Goal: Task Accomplishment & Management: Use online tool/utility

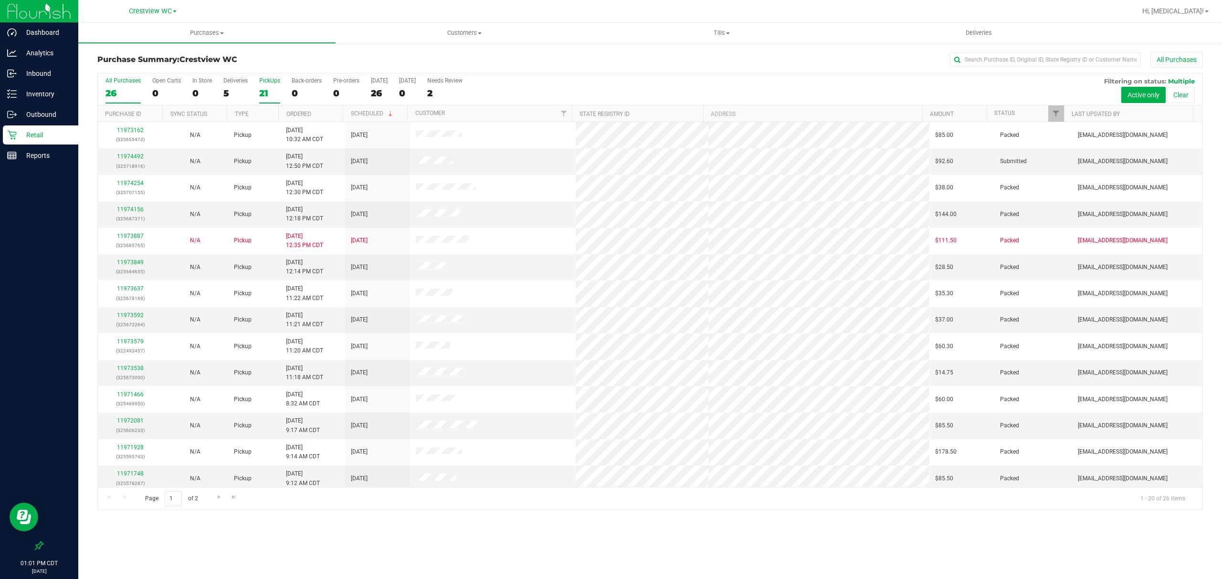
click at [266, 92] on div "21" at bounding box center [269, 93] width 21 height 11
click at [0, 0] on input "PickUps 21" at bounding box center [0, 0] width 0 height 0
click at [216, 502] on link "Go to the next page" at bounding box center [219, 497] width 14 height 13
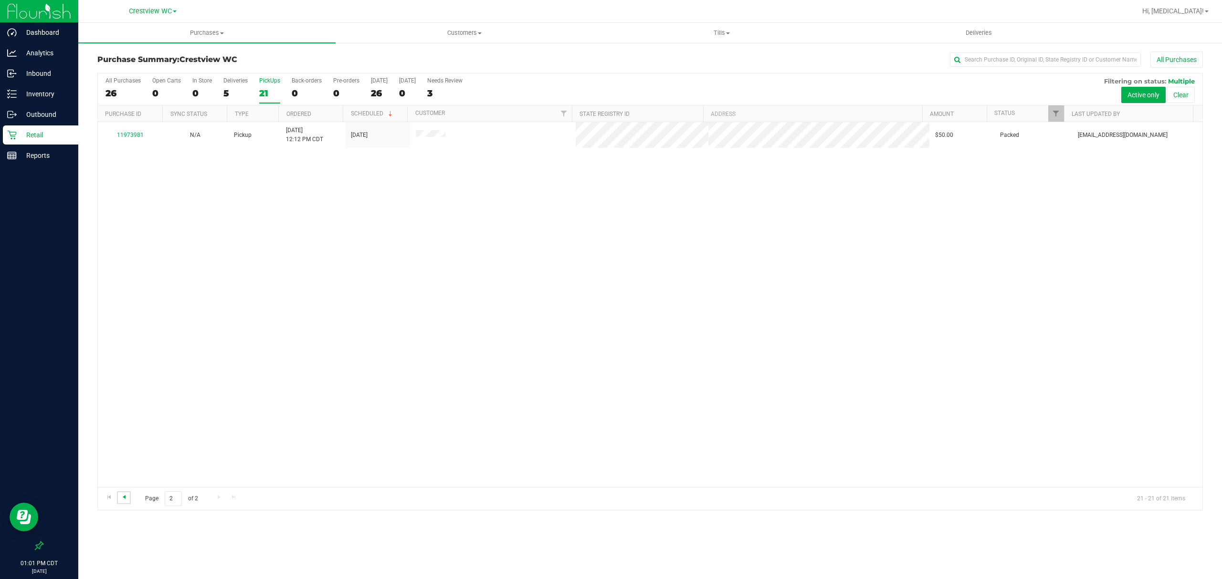
click at [123, 498] on span "Go to the previous page" at bounding box center [124, 497] width 8 height 8
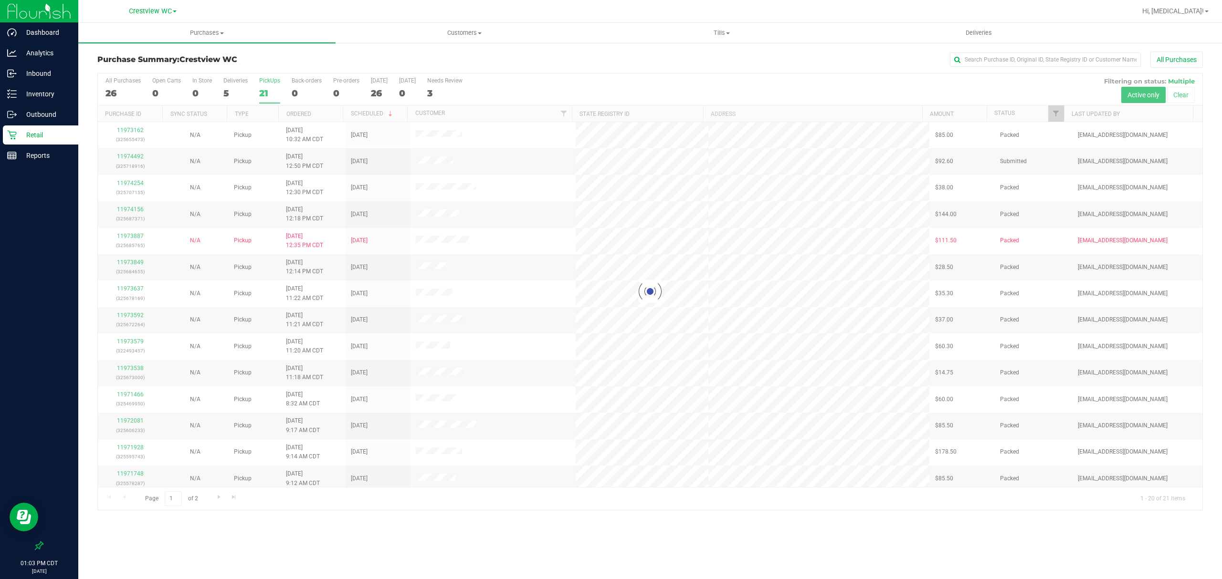
click at [814, 548] on div "Purchases Summary of purchases Fulfillment All purchases Customers All customer…" at bounding box center [649, 301] width 1143 height 556
drag, startPoint x: 534, startPoint y: 561, endPoint x: 525, endPoint y: 561, distance: 9.5
click at [534, 561] on div "Purchases Summary of purchases Fulfillment All purchases Customers All customer…" at bounding box center [649, 301] width 1143 height 556
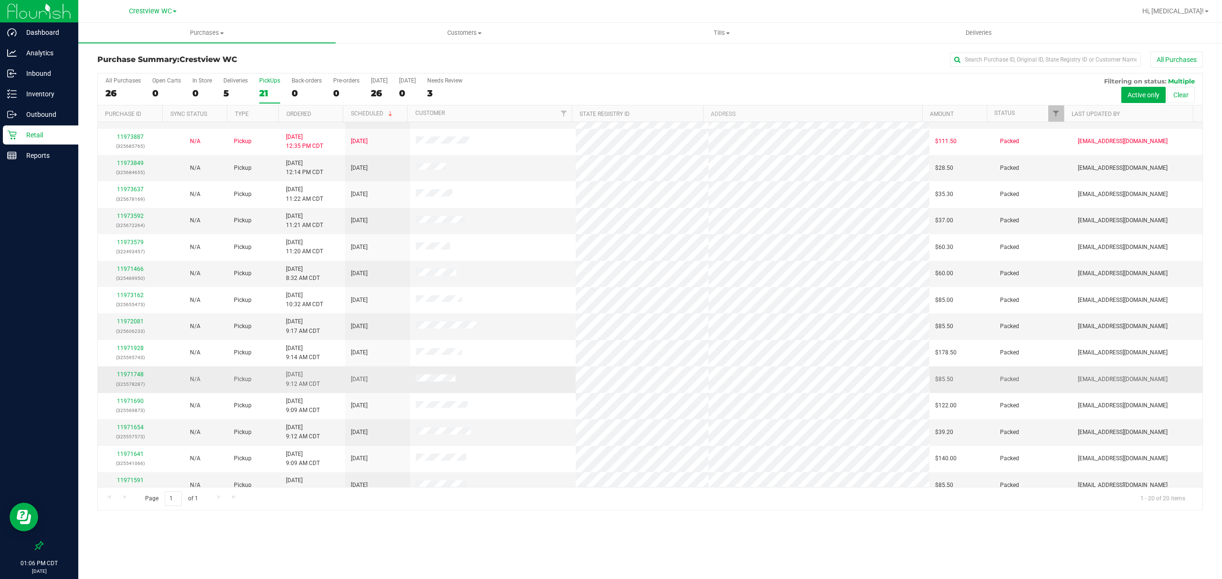
scroll to position [166, 0]
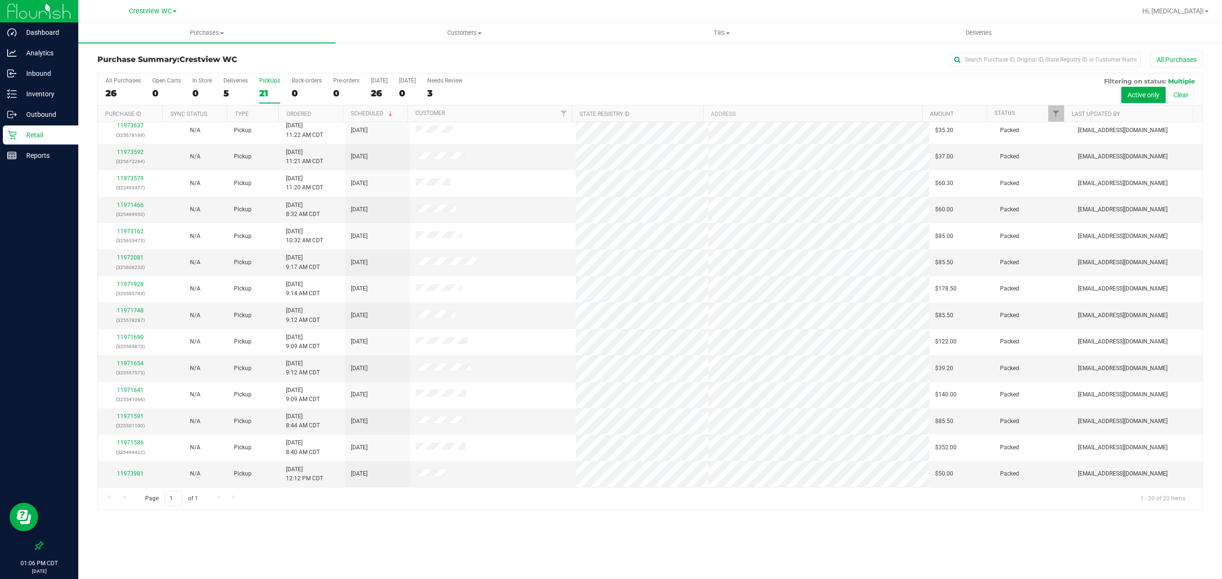
click at [268, 92] on div "21" at bounding box center [269, 93] width 21 height 11
click at [0, 0] on input "PickUps 21" at bounding box center [0, 0] width 0 height 0
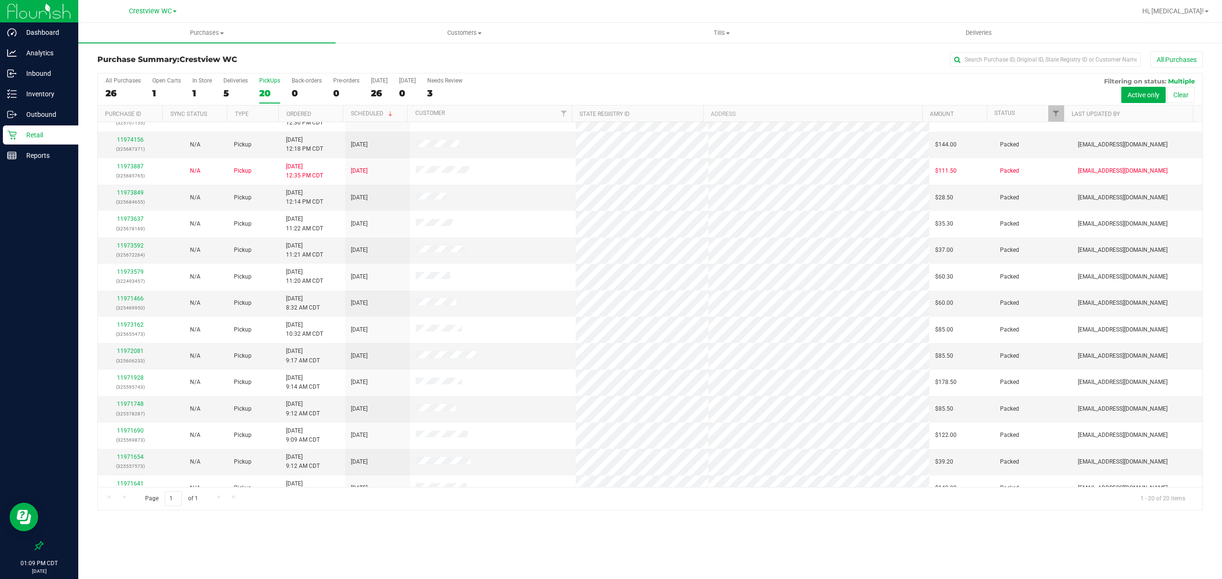
scroll to position [0, 0]
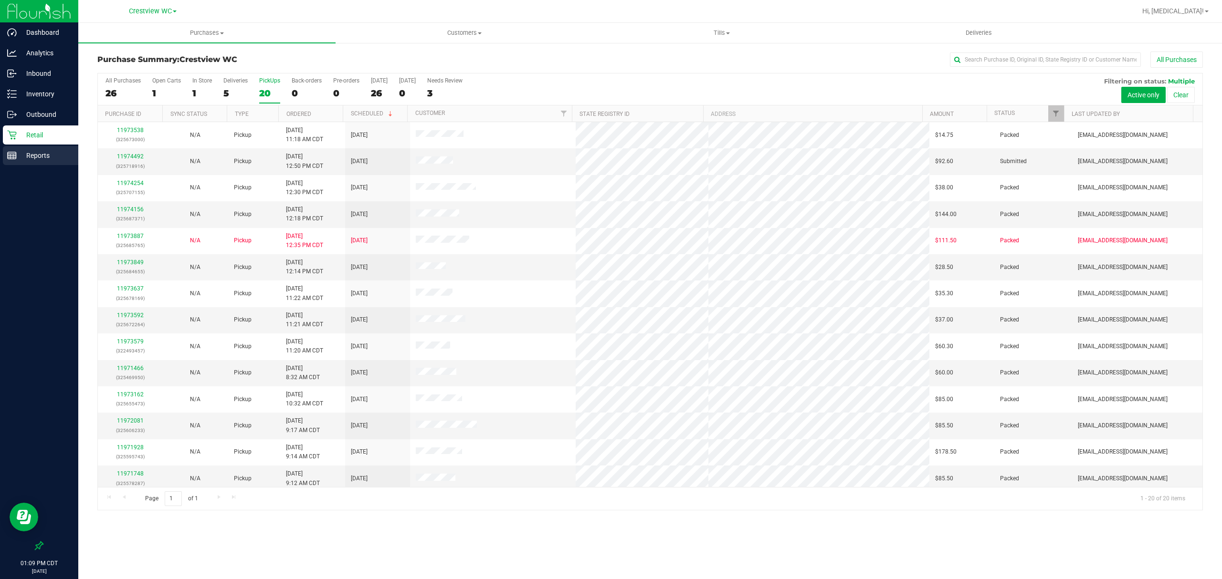
click at [26, 158] on p "Reports" at bounding box center [45, 155] width 57 height 11
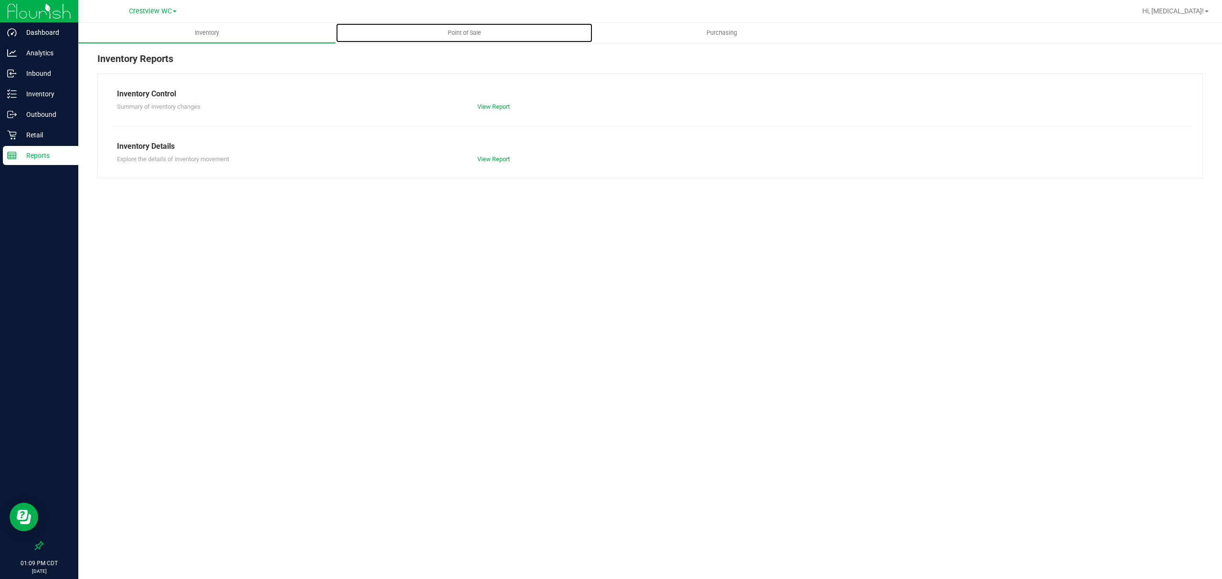
click at [452, 35] on span "Point of Sale" at bounding box center [464, 33] width 59 height 9
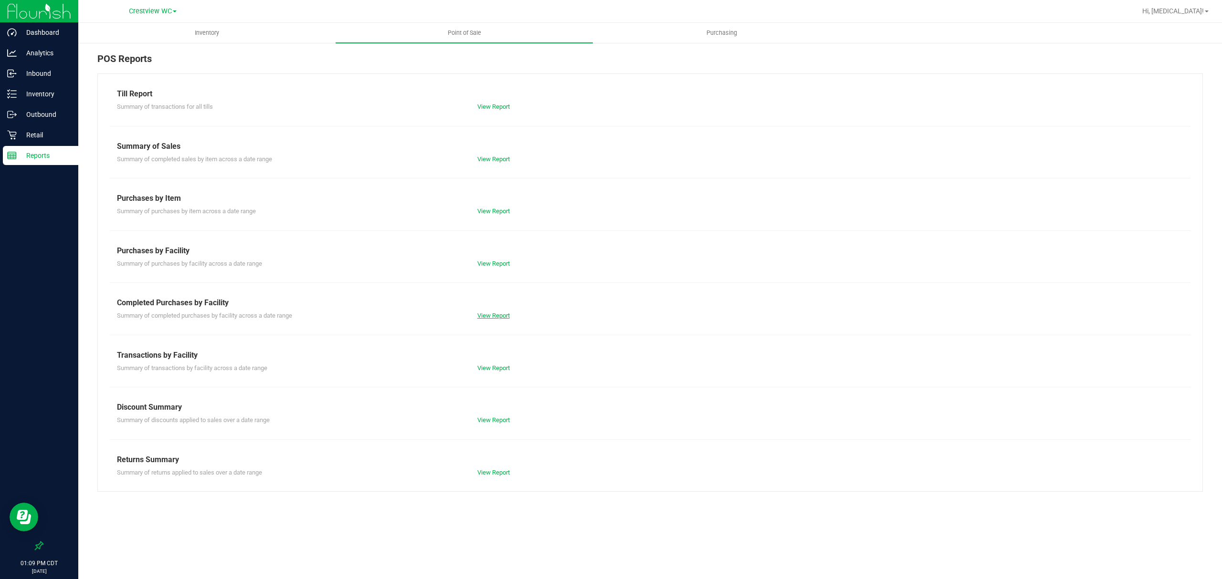
click at [506, 313] on link "View Report" at bounding box center [493, 315] width 32 height 7
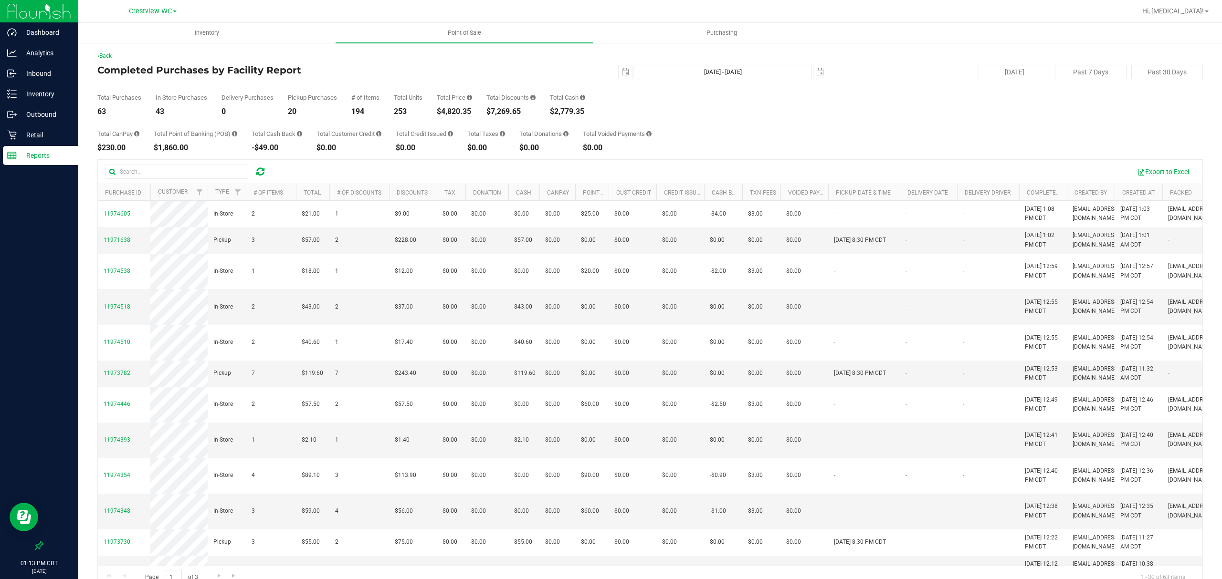
click at [734, 143] on div "Total CanPay $230.00 Total Point of Banking (POB) $1,860.00 Total Cash Back -$4…" at bounding box center [649, 133] width 1105 height 36
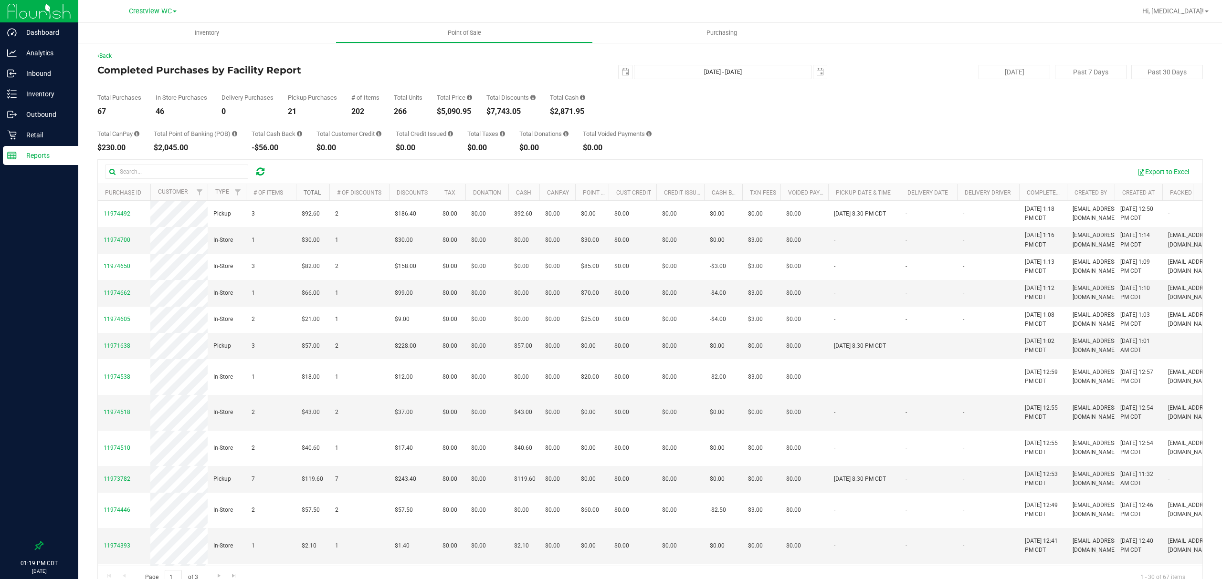
click at [315, 191] on link "Total" at bounding box center [311, 192] width 17 height 7
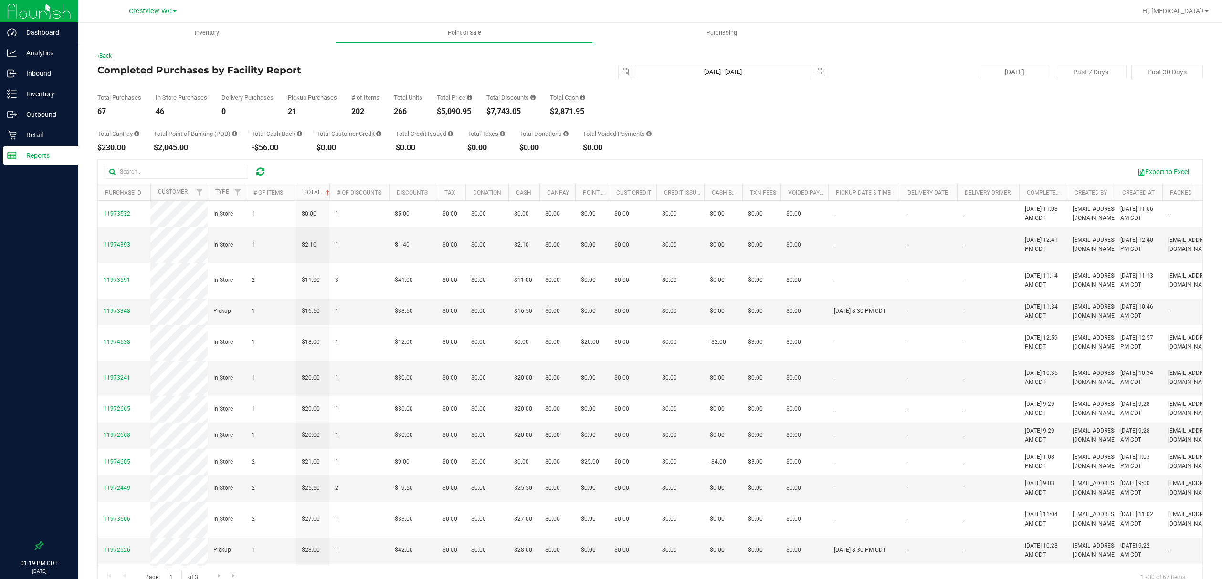
click at [315, 191] on link "Total" at bounding box center [317, 192] width 28 height 7
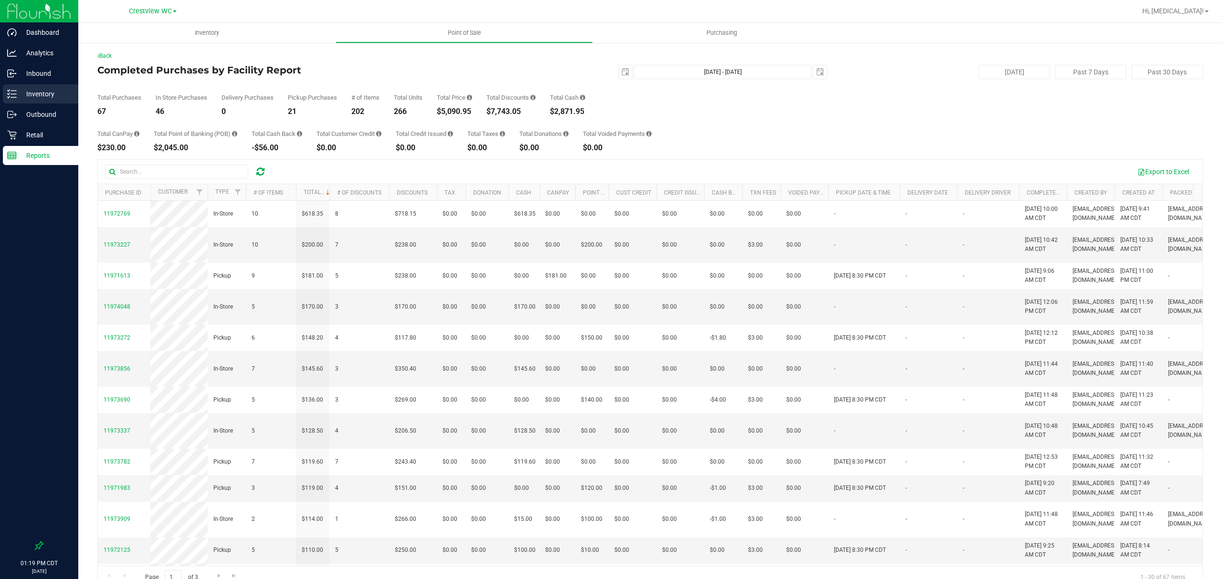
click at [19, 96] on p "Inventory" at bounding box center [45, 93] width 57 height 11
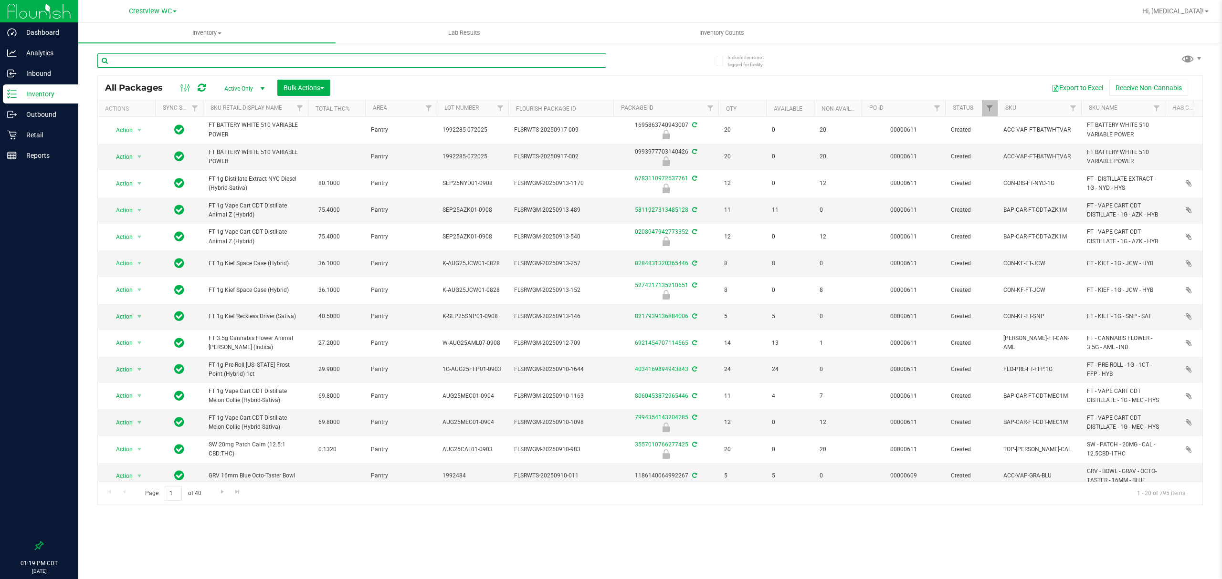
click at [145, 62] on input "text" at bounding box center [351, 60] width 509 height 14
type input "grinder"
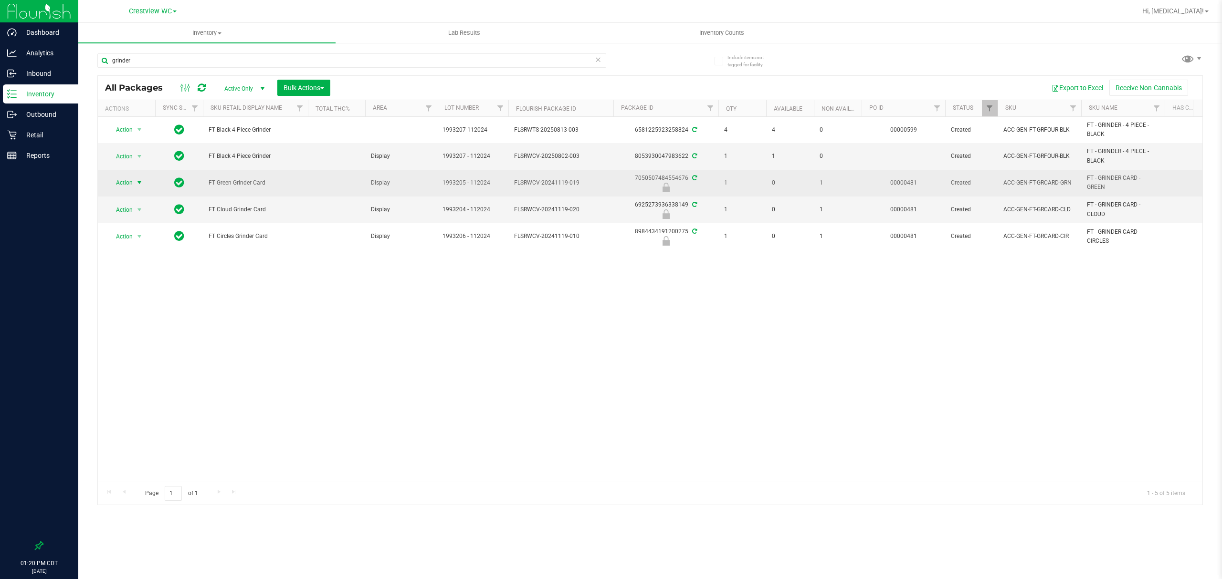
click at [125, 183] on span "Action" at bounding box center [120, 182] width 26 height 13
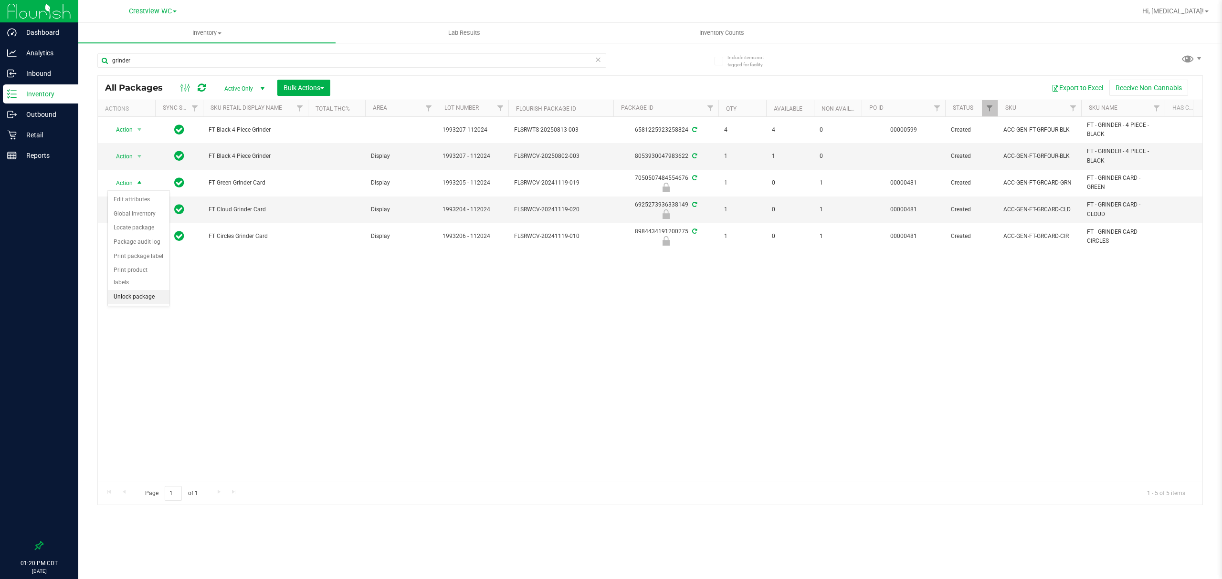
click at [126, 302] on li "Unlock package" at bounding box center [139, 297] width 62 height 14
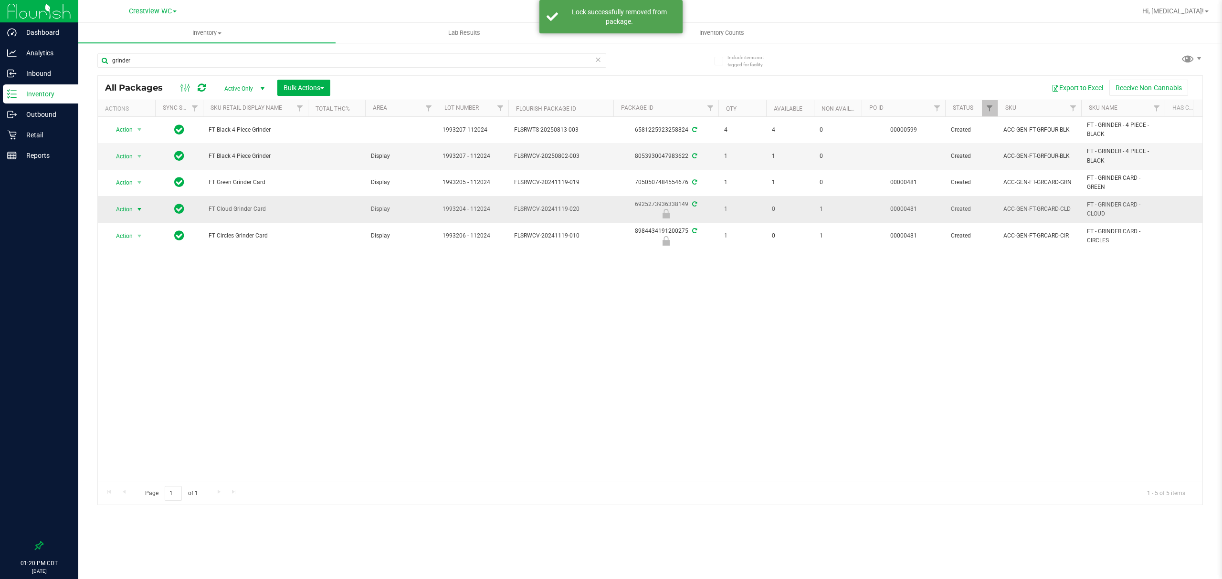
click at [125, 205] on span "Action" at bounding box center [120, 209] width 26 height 13
click at [118, 325] on li "Unlock package" at bounding box center [139, 324] width 62 height 14
click at [123, 237] on span "Action" at bounding box center [120, 235] width 26 height 13
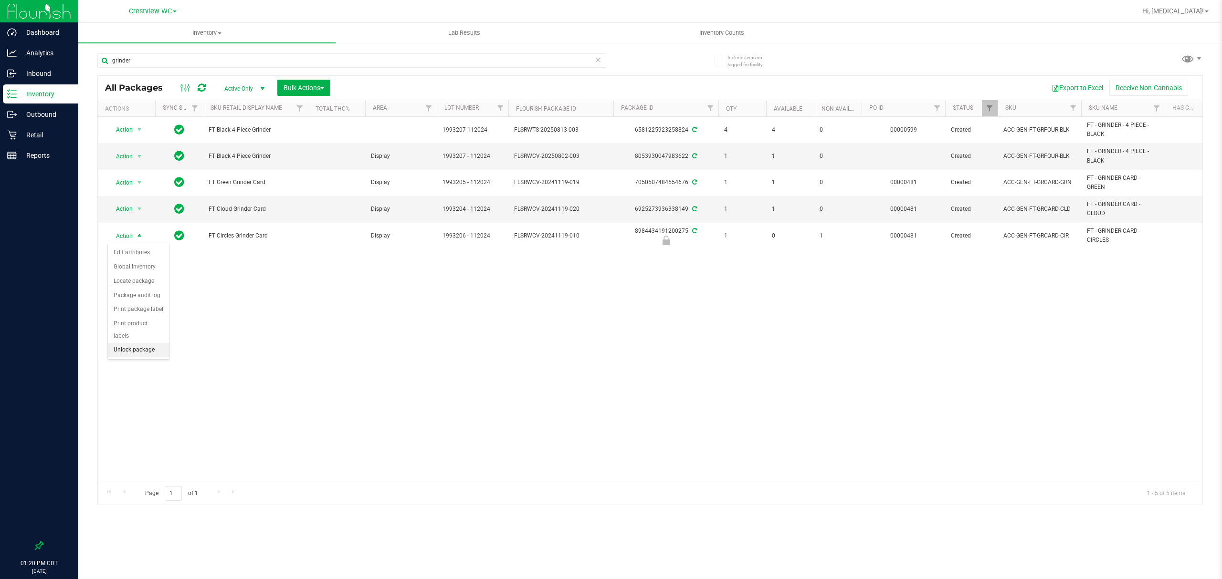
click at [128, 354] on li "Unlock package" at bounding box center [139, 350] width 62 height 14
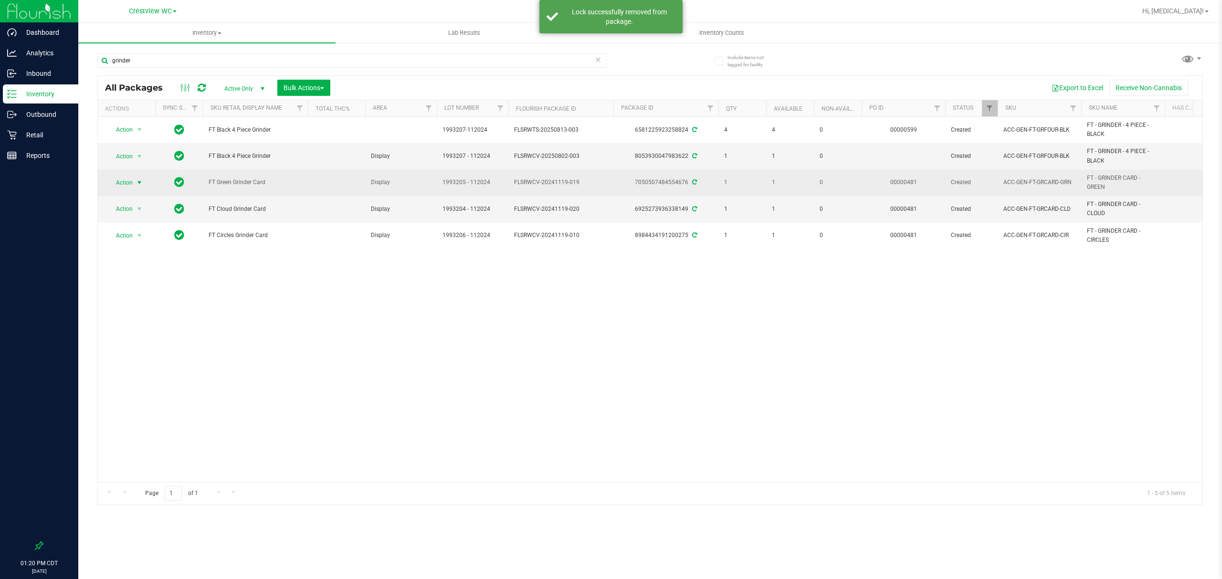
click at [130, 182] on span "Action" at bounding box center [120, 182] width 26 height 13
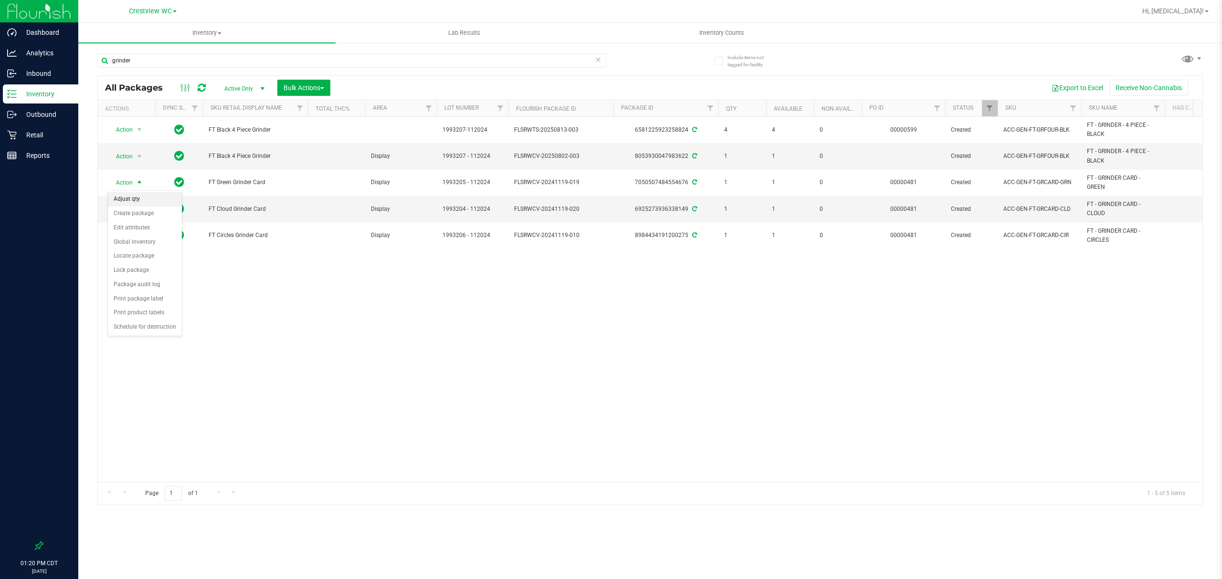
click at [138, 199] on li "Adjust qty" at bounding box center [145, 199] width 74 height 14
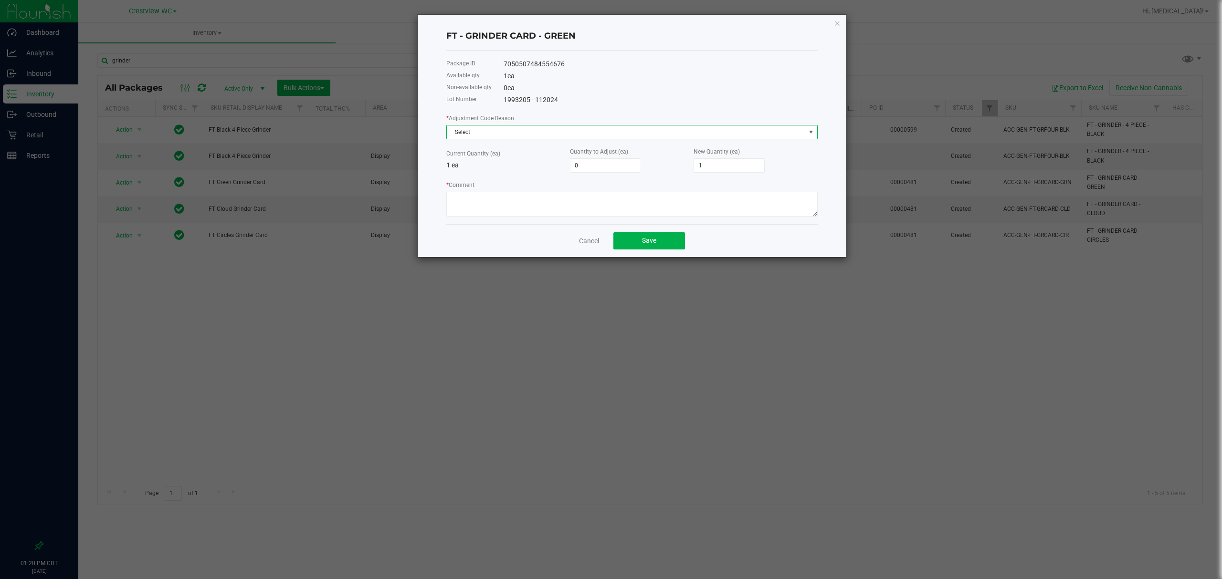
click at [571, 125] on span "Select" at bounding box center [626, 131] width 358 height 13
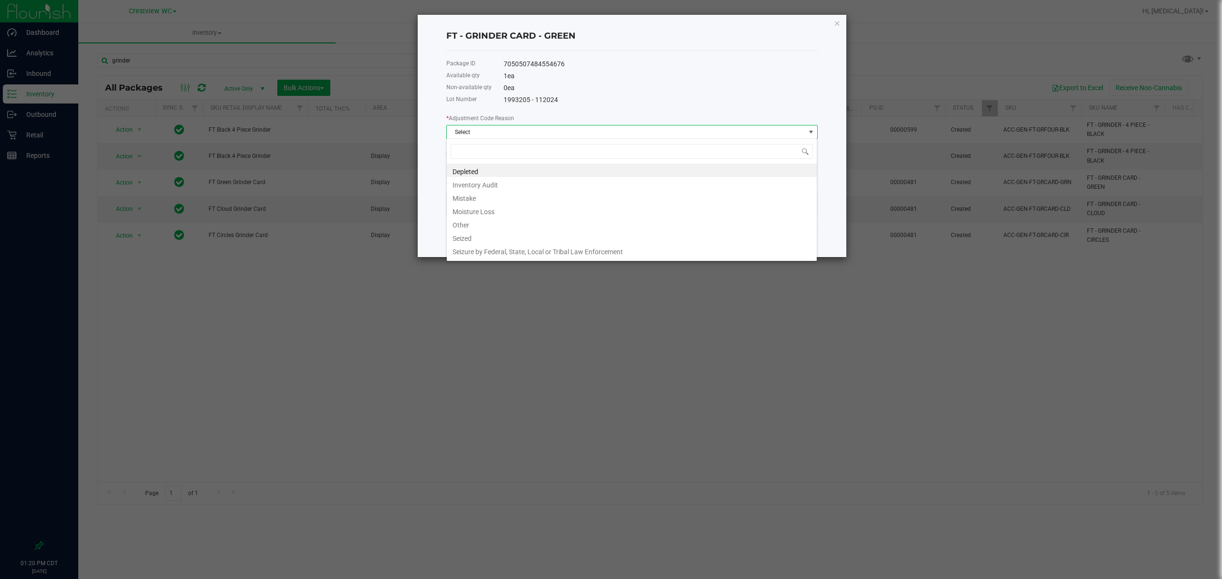
scroll to position [14, 371]
click at [527, 168] on li "Depleted" at bounding box center [632, 170] width 370 height 13
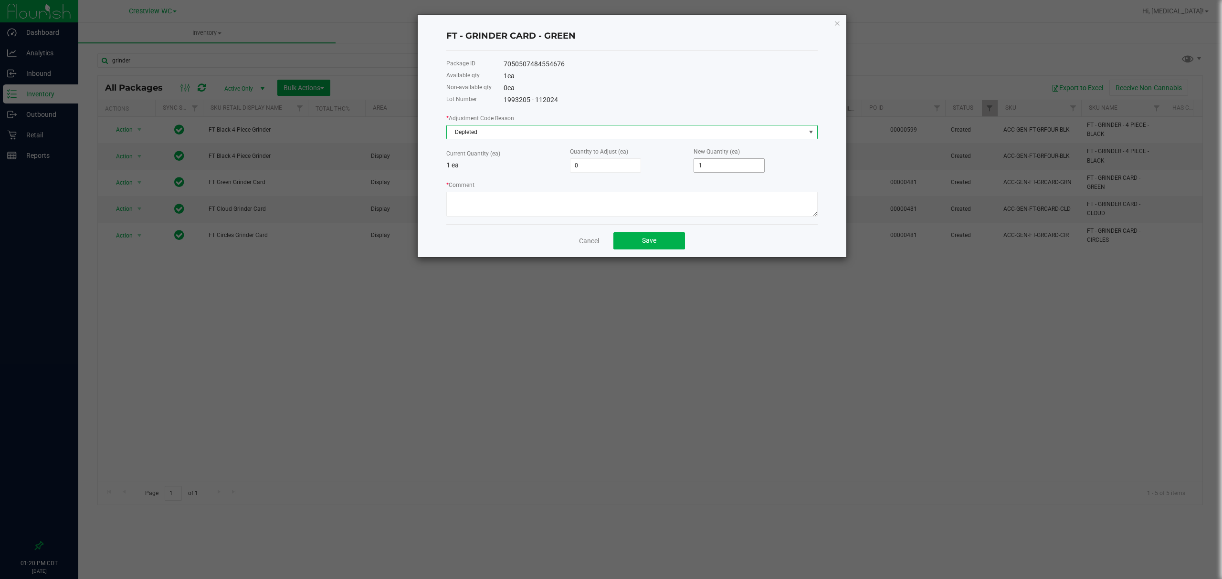
click at [737, 163] on input "1" at bounding box center [729, 165] width 70 height 13
type input "-1"
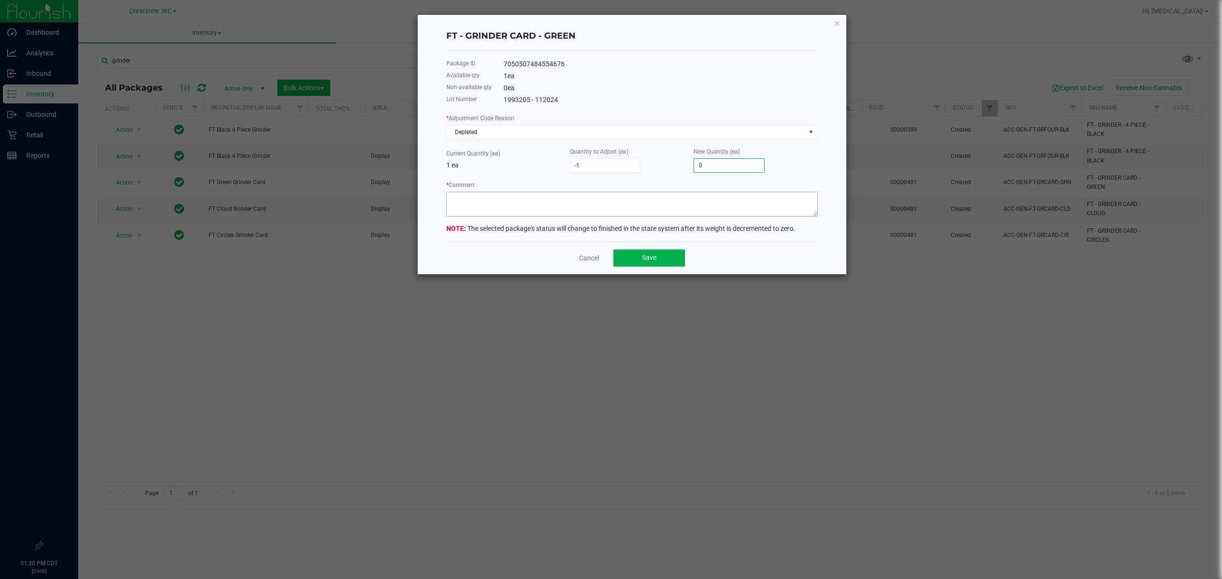
type input "0"
click at [709, 203] on textarea "* Comment" at bounding box center [631, 204] width 371 height 25
click at [575, 130] on span "Depleted" at bounding box center [626, 131] width 358 height 13
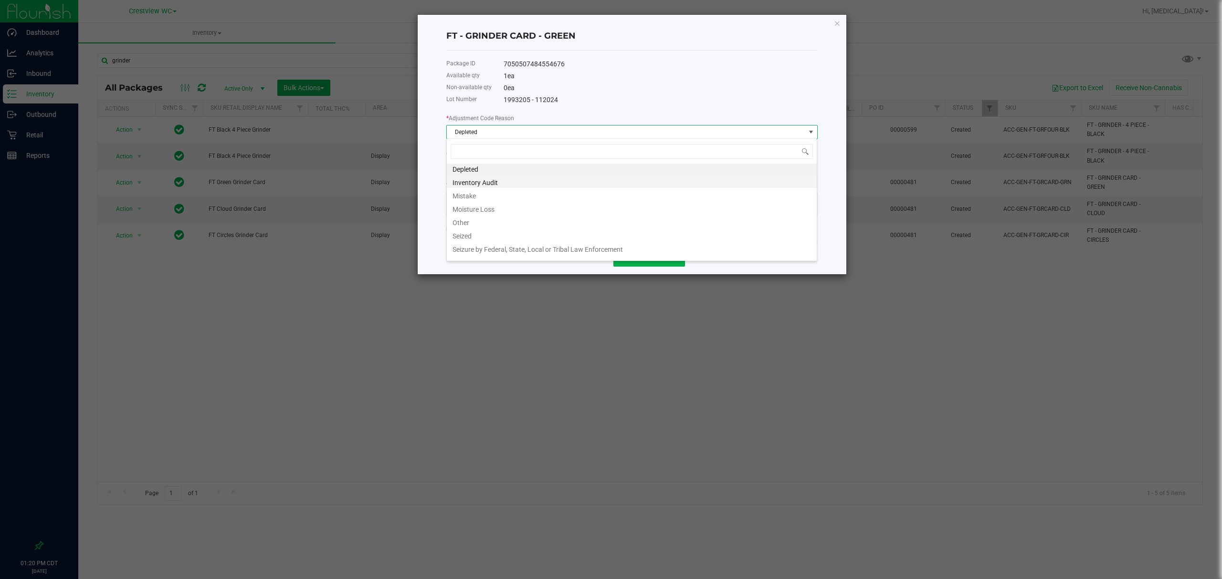
scroll to position [0, 0]
click at [649, 73] on div "1 ea" at bounding box center [660, 76] width 314 height 10
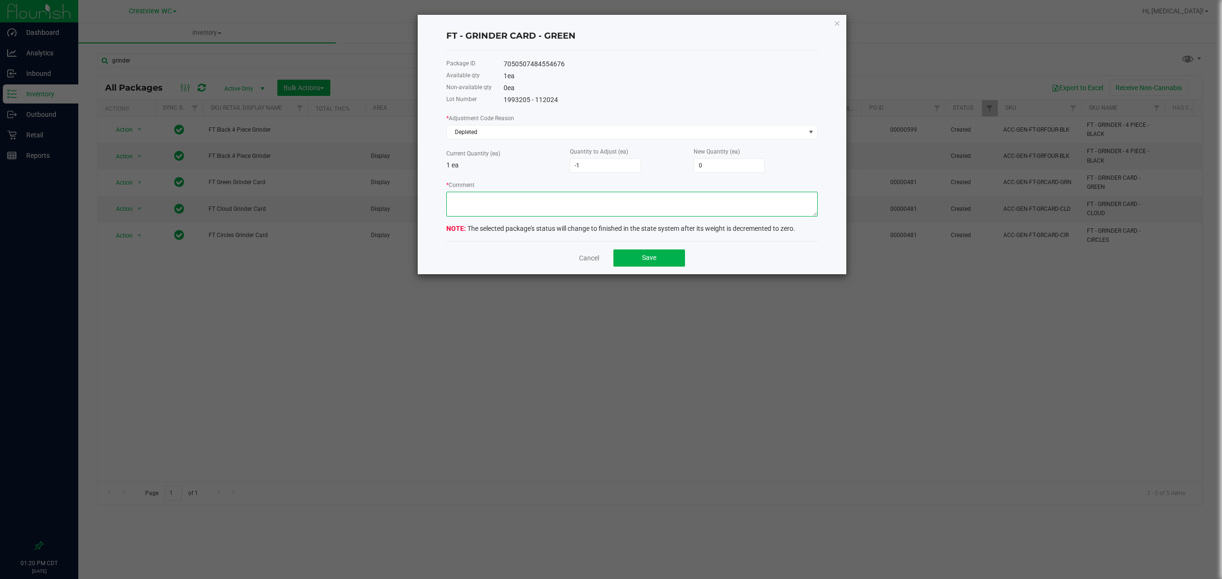
click at [580, 196] on textarea "* Comment" at bounding box center [631, 204] width 371 height 25
type textarea "unable to sell units"
click at [663, 258] on button "Save" at bounding box center [649, 258] width 72 height 17
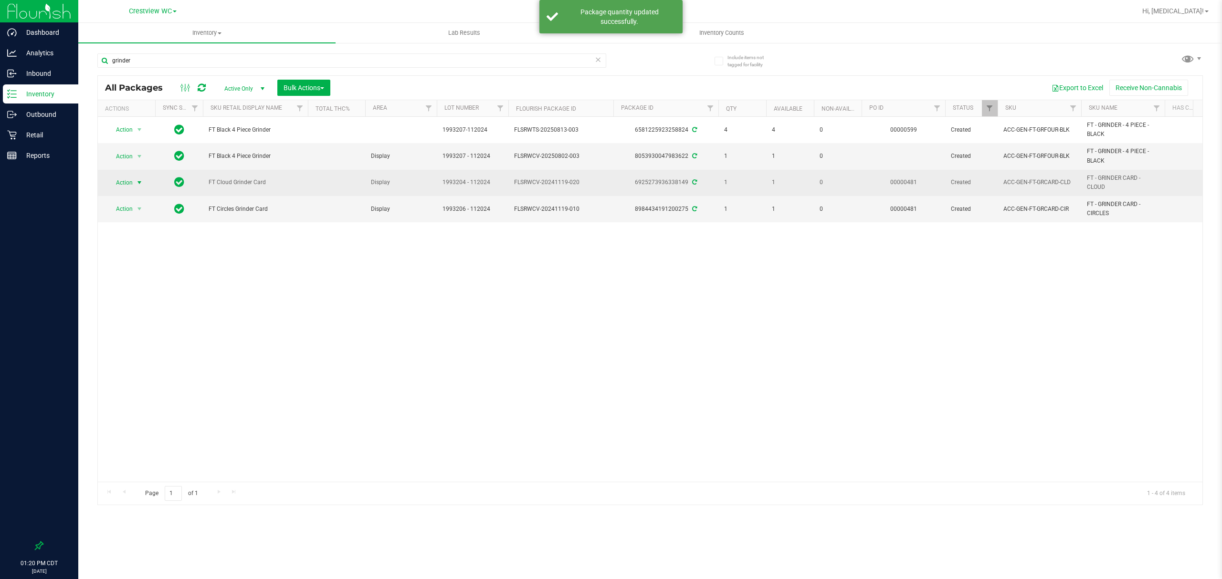
click at [119, 187] on span "Action" at bounding box center [120, 182] width 26 height 13
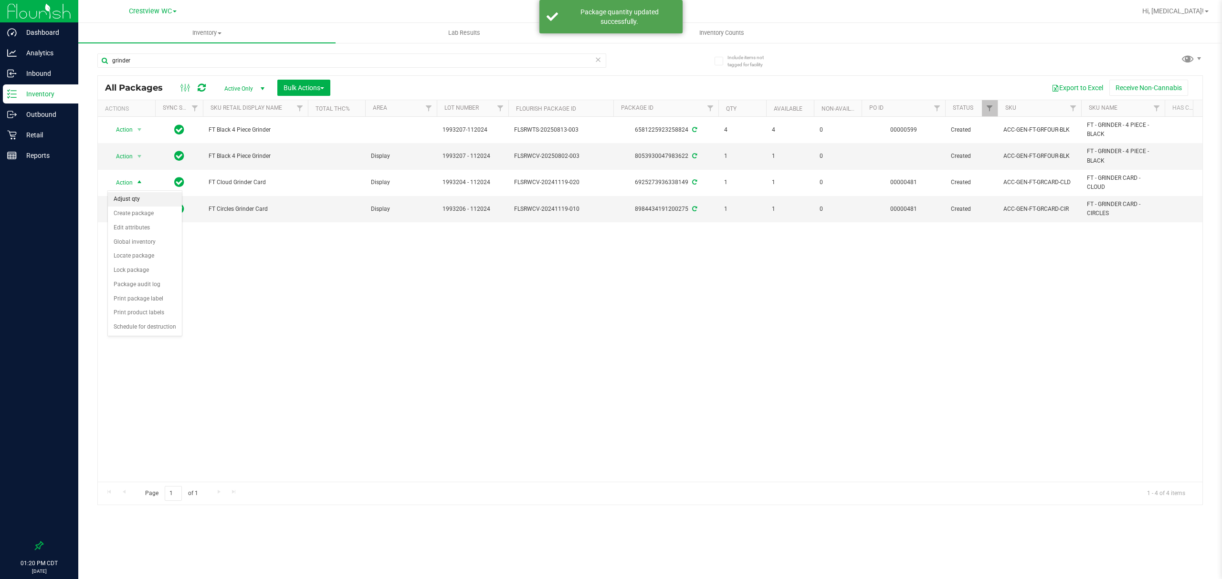
drag, startPoint x: 137, startPoint y: 202, endPoint x: 157, endPoint y: 201, distance: 19.6
click at [136, 201] on li "Adjust qty" at bounding box center [145, 199] width 74 height 14
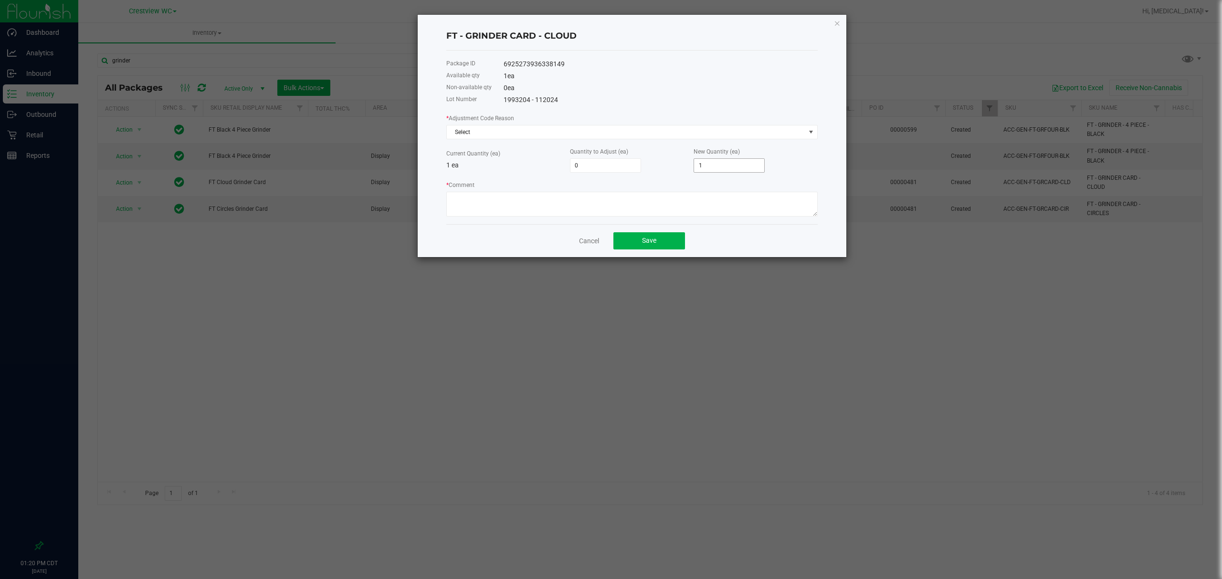
click at [722, 158] on span "1" at bounding box center [728, 165] width 71 height 14
drag, startPoint x: 722, startPoint y: 157, endPoint x: 718, endPoint y: 163, distance: 7.3
click at [720, 161] on span "1" at bounding box center [728, 165] width 71 height 14
click at [718, 163] on input "1" at bounding box center [729, 165] width 70 height 13
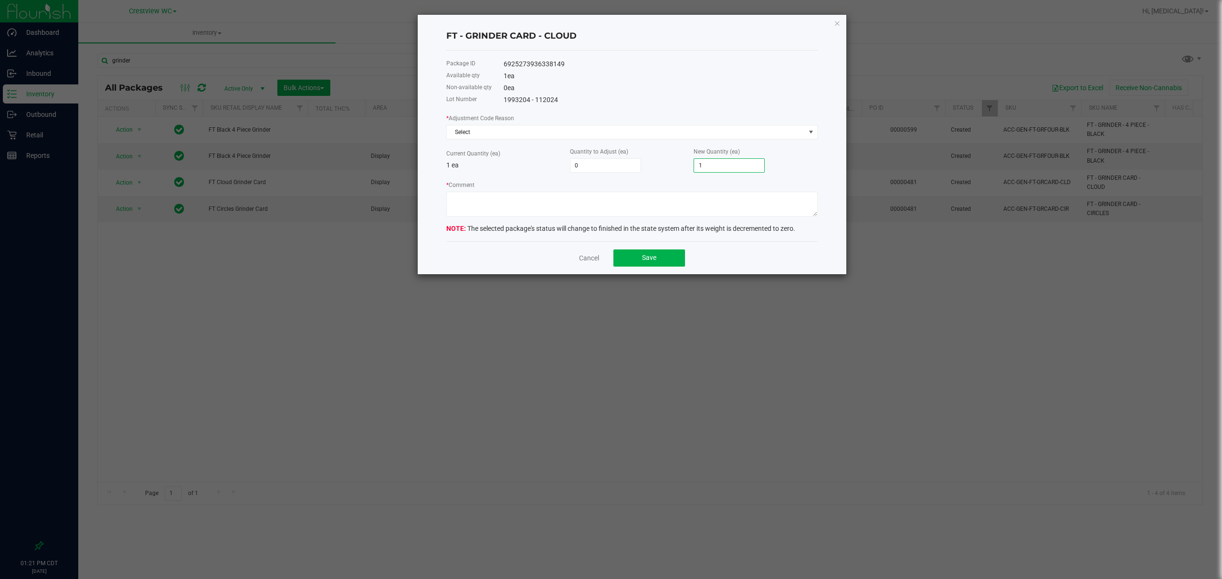
type input "-1"
type input "0"
drag, startPoint x: 582, startPoint y: 126, endPoint x: 536, endPoint y: 137, distance: 47.1
click at [582, 126] on span "Select" at bounding box center [626, 131] width 358 height 13
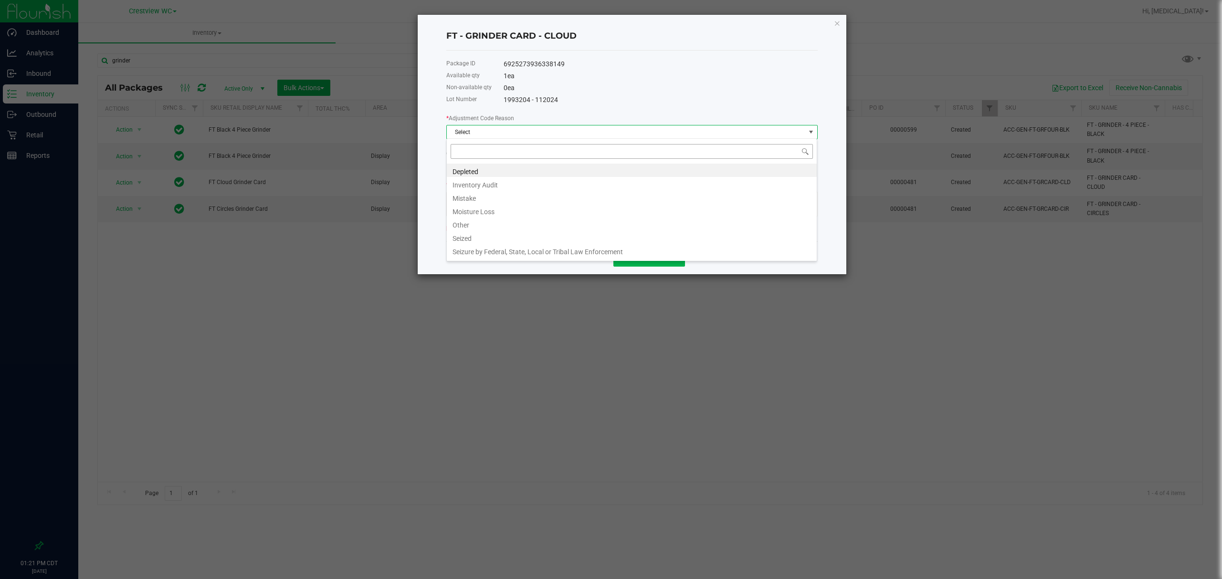
scroll to position [14, 371]
click at [481, 167] on li "Depleted" at bounding box center [632, 170] width 370 height 13
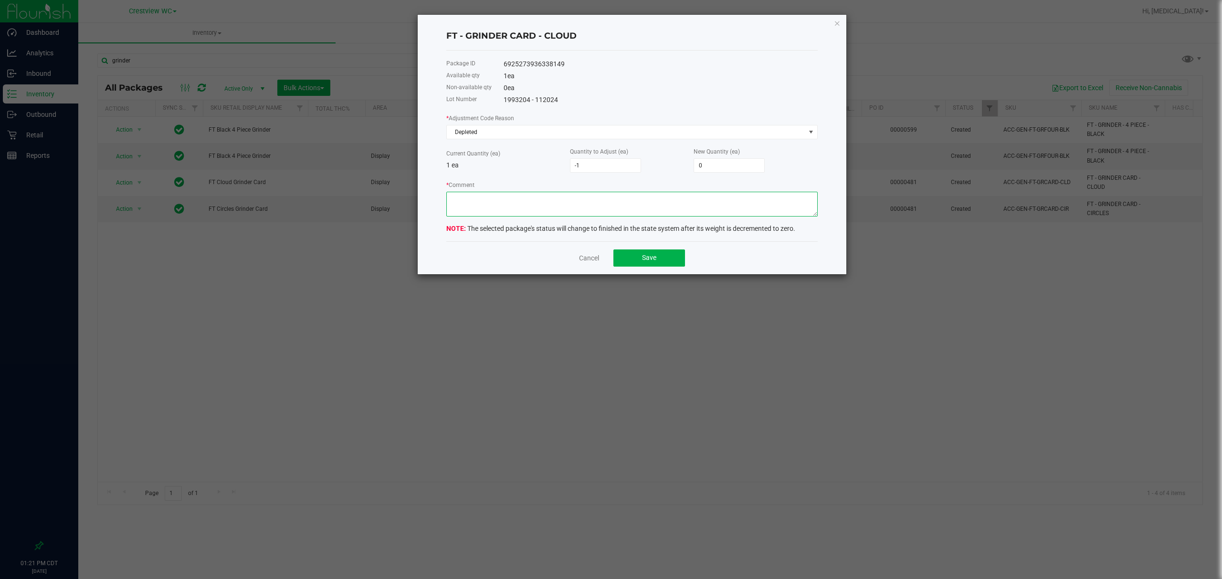
click at [478, 201] on textarea "* Comment" at bounding box center [631, 204] width 371 height 25
click at [624, 214] on textarea "* Comment" at bounding box center [631, 204] width 371 height 25
type textarea "unable to sell units - no approval"
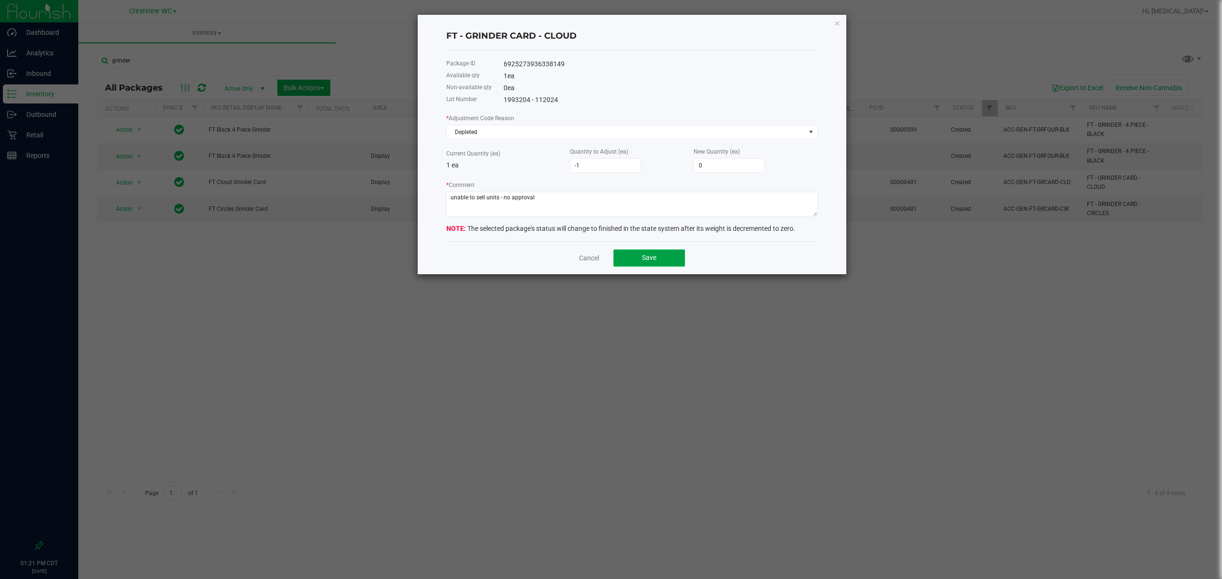
click at [667, 258] on button "Save" at bounding box center [649, 258] width 72 height 17
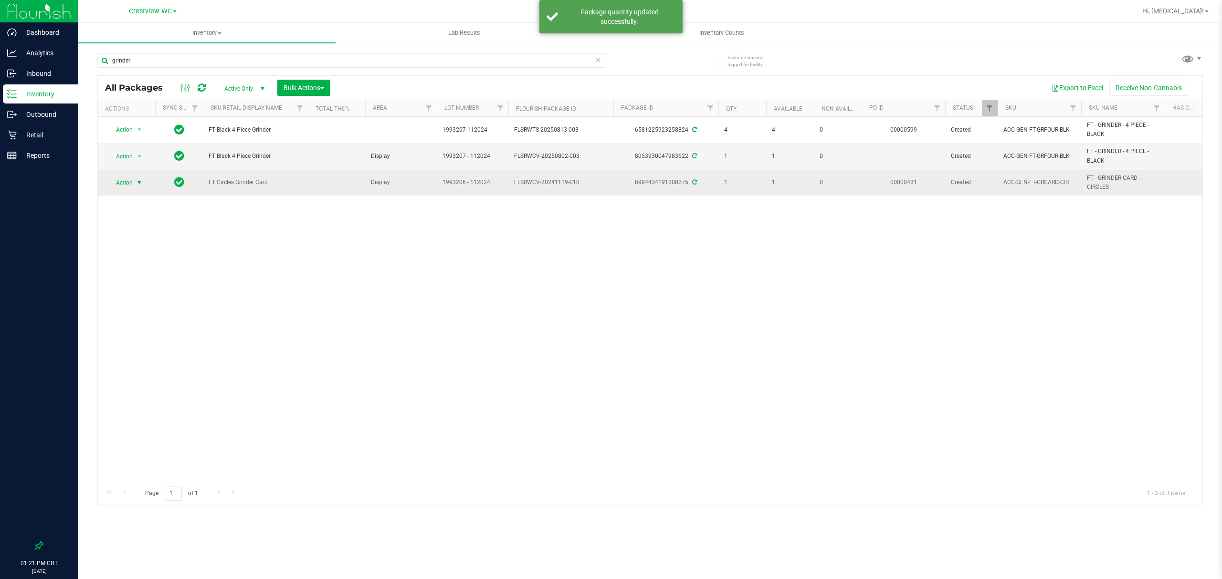
click at [128, 182] on span "Action" at bounding box center [120, 182] width 26 height 13
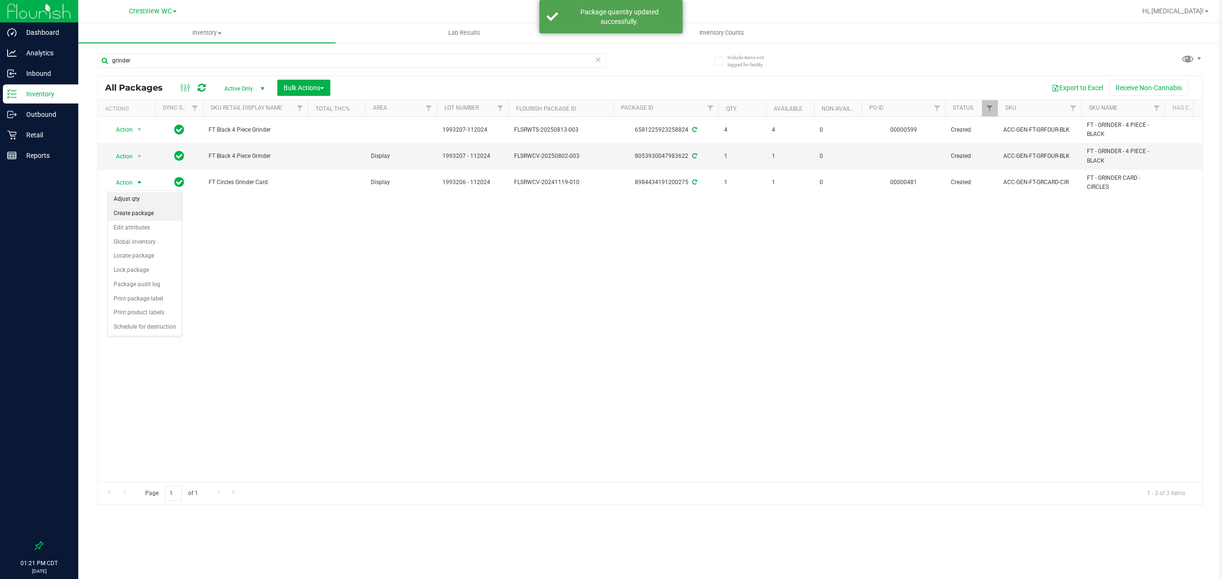
click at [140, 204] on li "Adjust qty" at bounding box center [145, 199] width 74 height 14
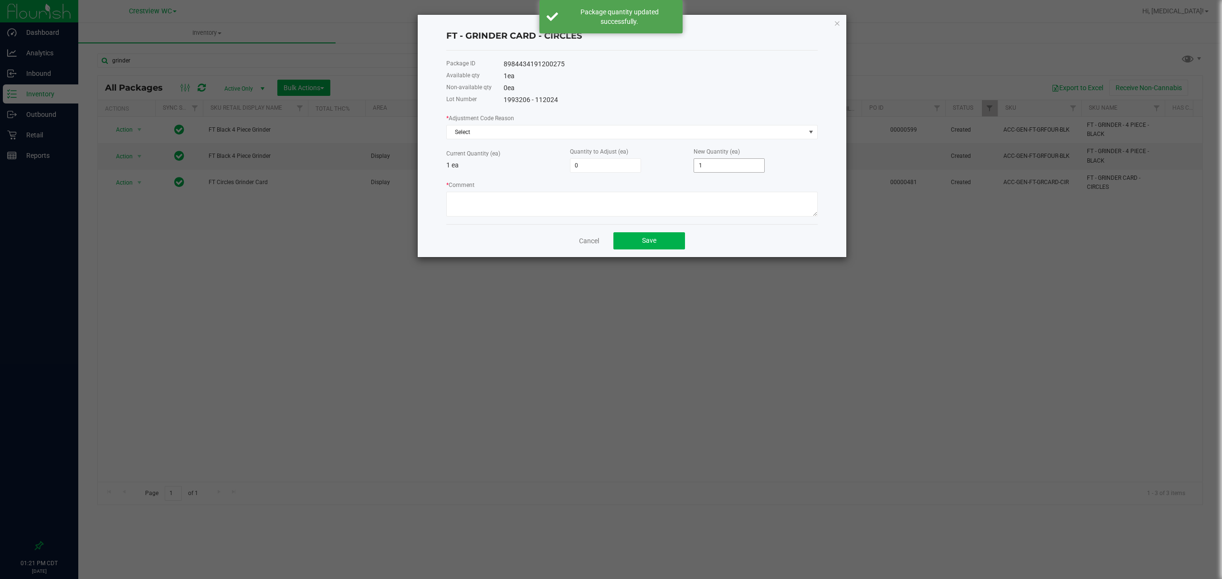
click at [722, 167] on input "1" at bounding box center [729, 165] width 70 height 13
type input "-1"
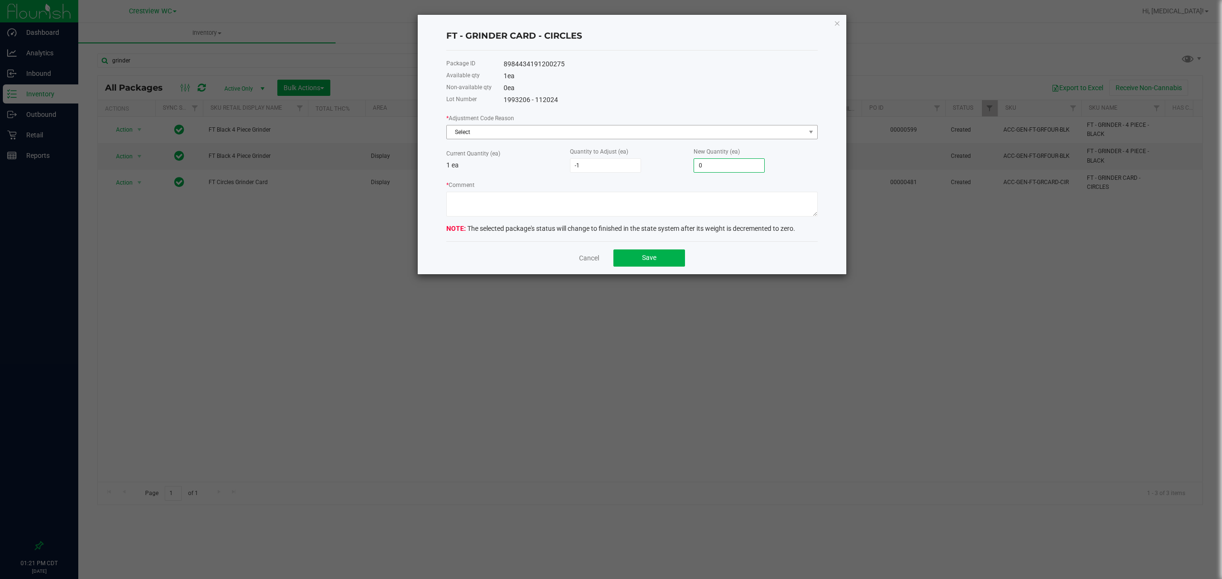
type input "0"
click at [566, 131] on span "Select" at bounding box center [626, 131] width 358 height 13
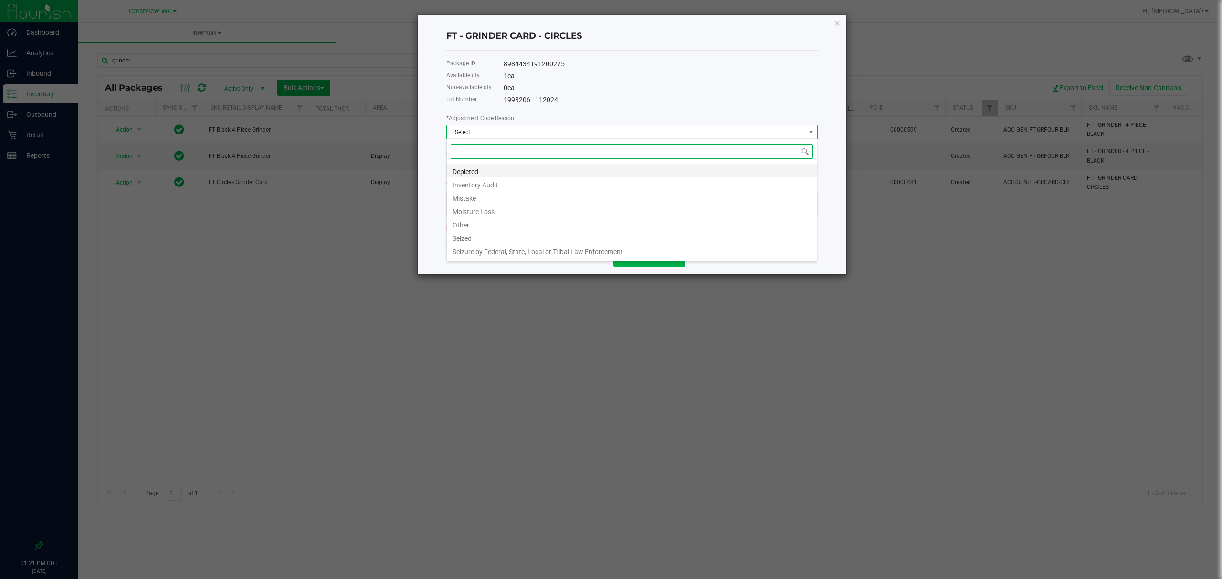
click at [472, 168] on li "Depleted" at bounding box center [632, 170] width 370 height 13
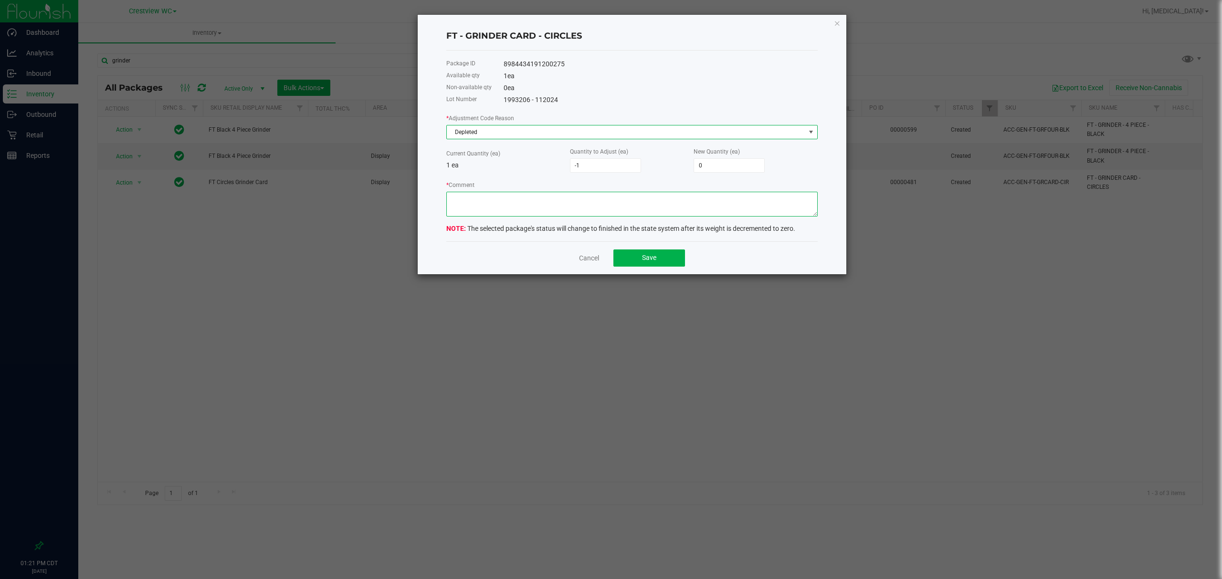
click at [485, 201] on textarea "* Comment" at bounding box center [631, 204] width 371 height 25
paste textarea "unable to sell units - no approval"
type textarea "unable to sell units - no approval"
click at [634, 250] on button "Save" at bounding box center [649, 258] width 72 height 17
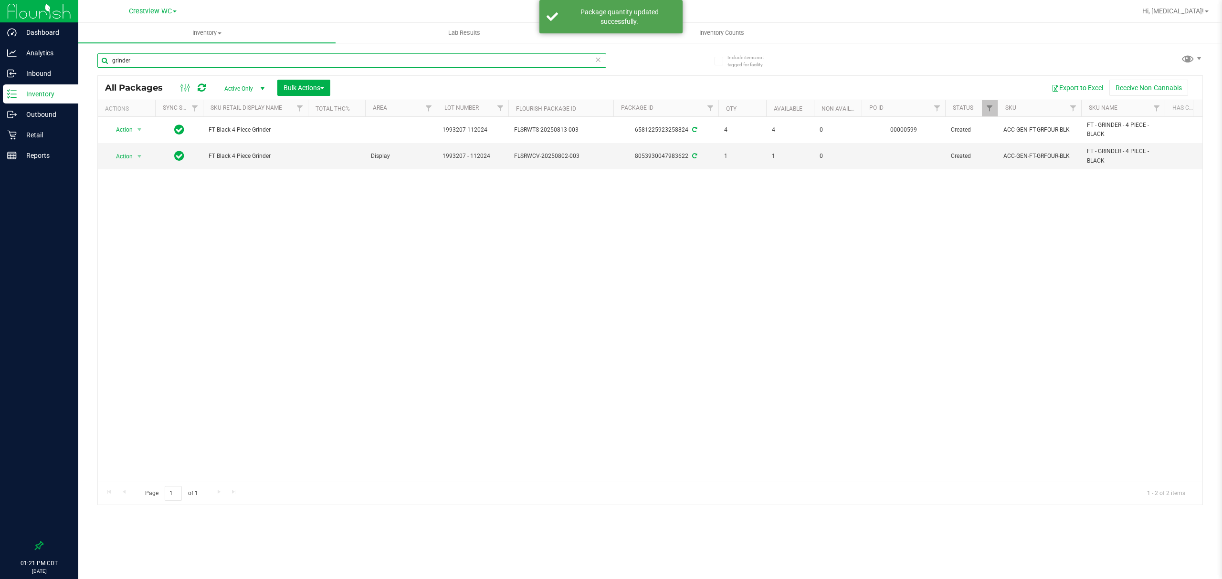
click at [191, 65] on input "grinder" at bounding box center [351, 60] width 509 height 14
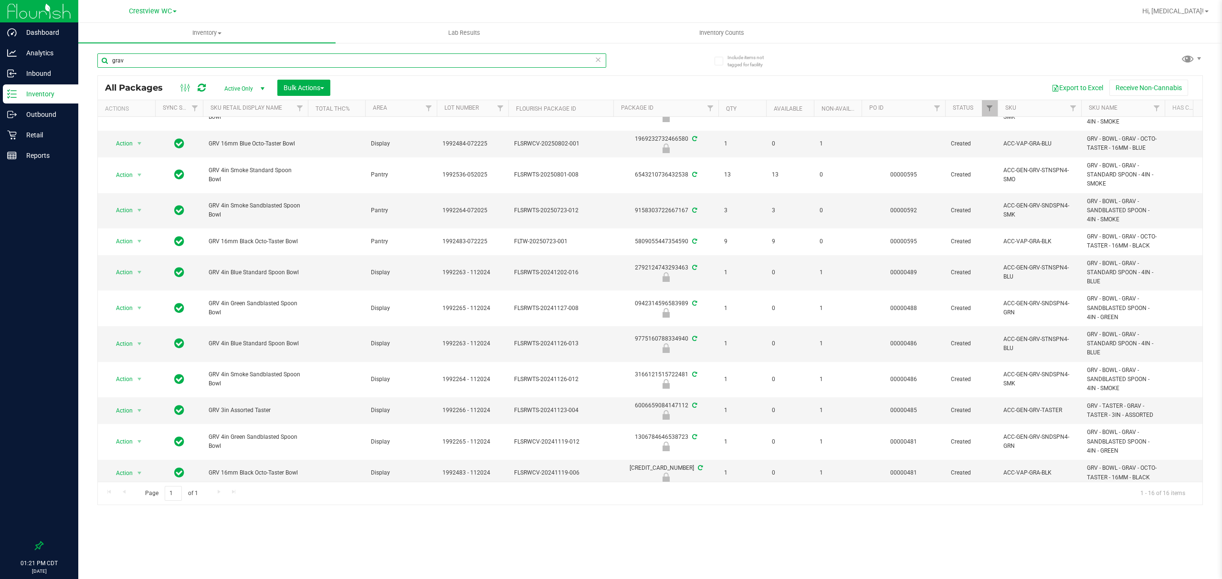
scroll to position [171, 0]
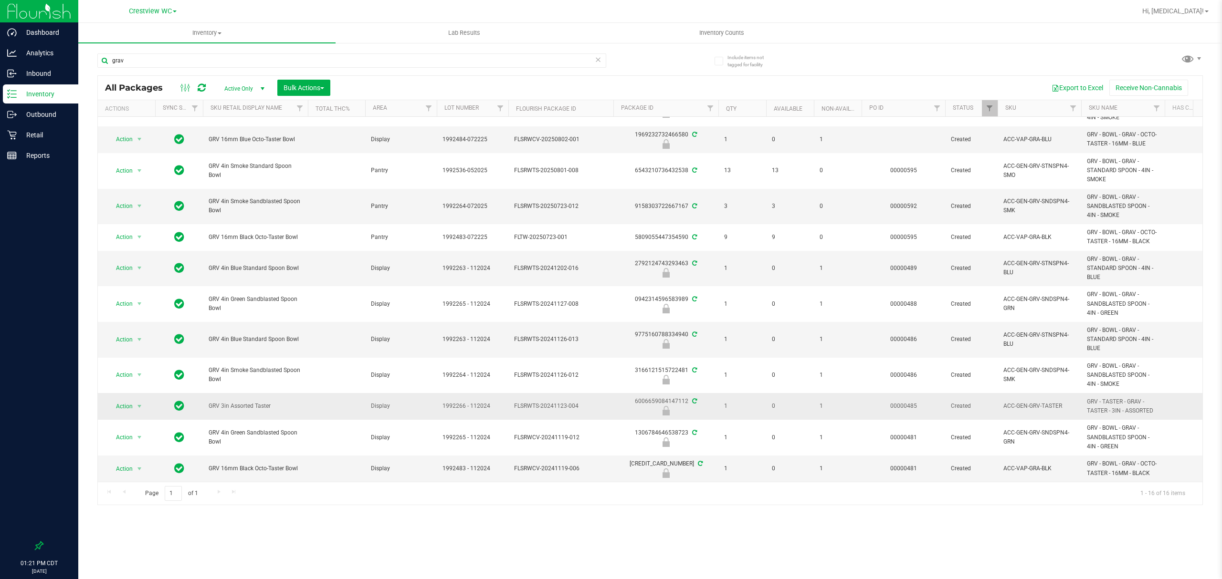
click at [246, 402] on span "GRV 3in Assorted Taster" at bounding box center [256, 406] width 94 height 9
copy tr "GRV 3in Assorted Taster"
click at [281, 57] on input "grav" at bounding box center [351, 60] width 509 height 14
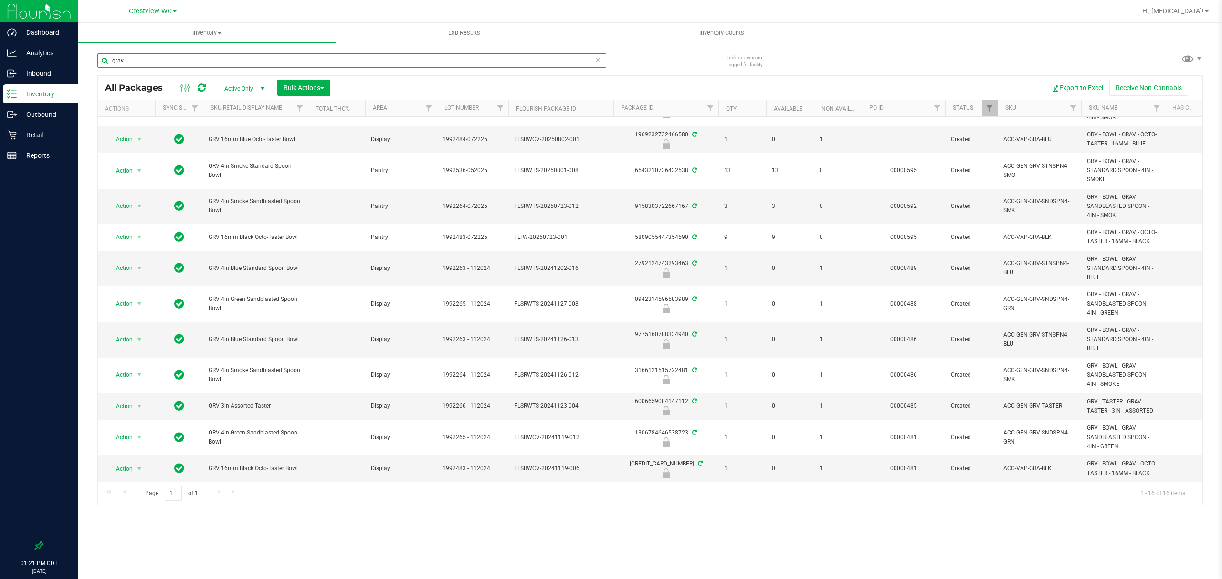
click at [281, 57] on input "grav" at bounding box center [351, 60] width 509 height 14
paste input "GRV 3in Assorted Taster"
type input "GRV 3in Assorted Taster"
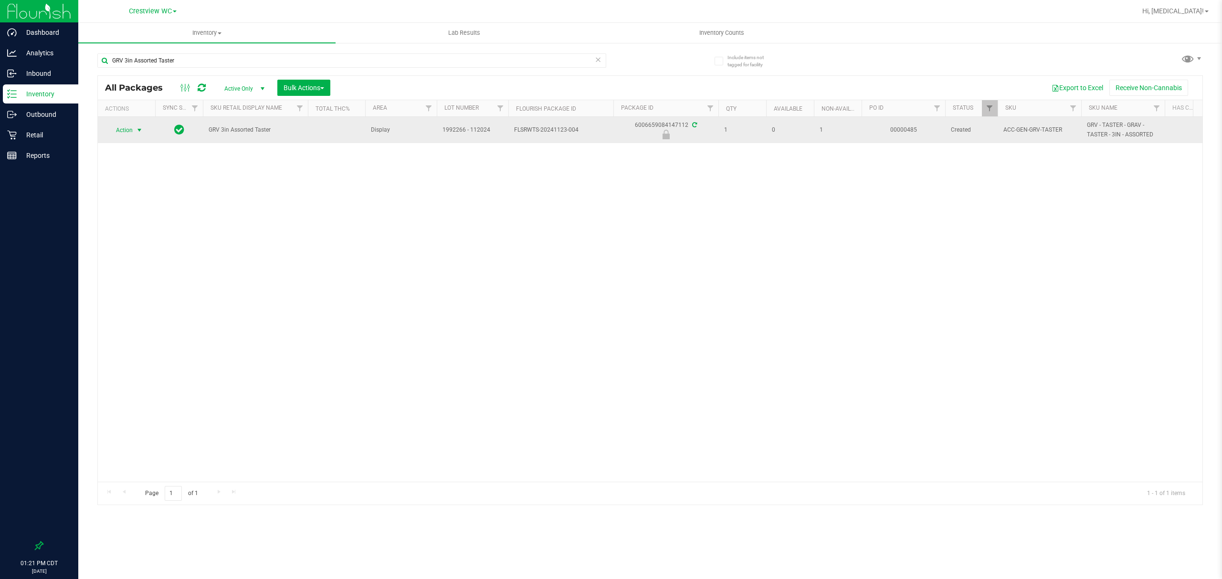
click at [130, 133] on span "Action" at bounding box center [120, 130] width 26 height 13
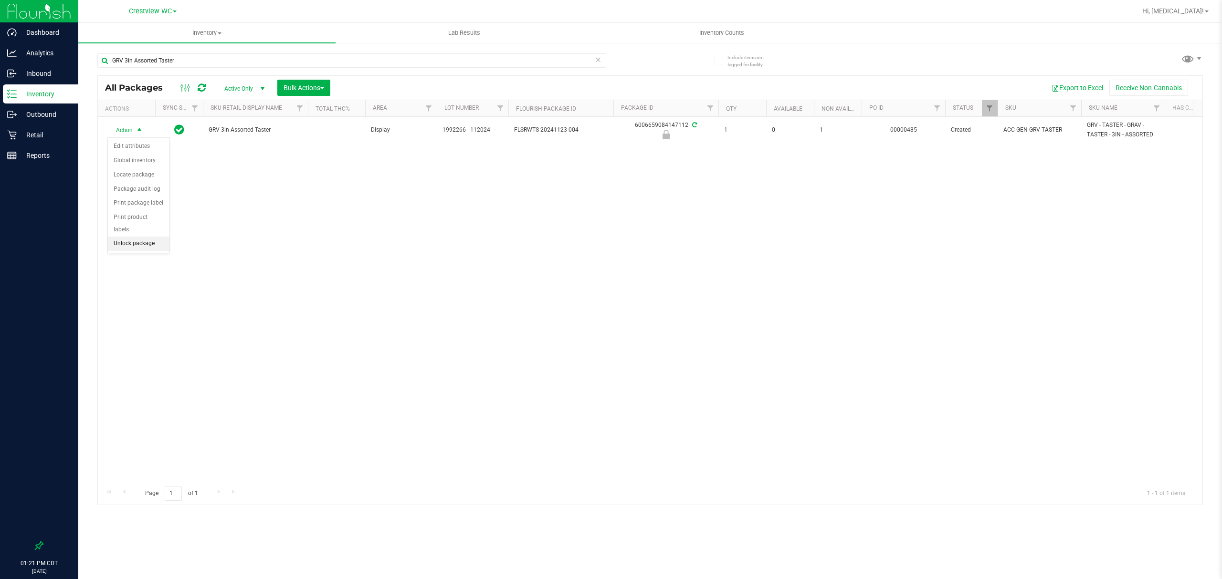
click at [126, 243] on li "Unlock package" at bounding box center [139, 244] width 62 height 14
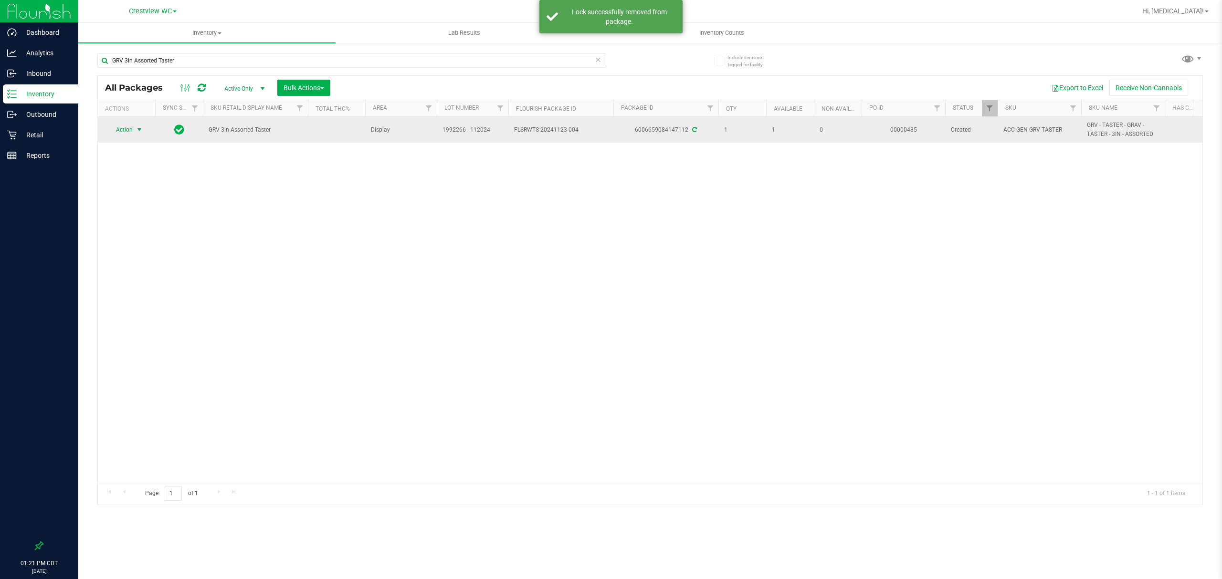
click at [134, 130] on span "select" at bounding box center [140, 129] width 12 height 13
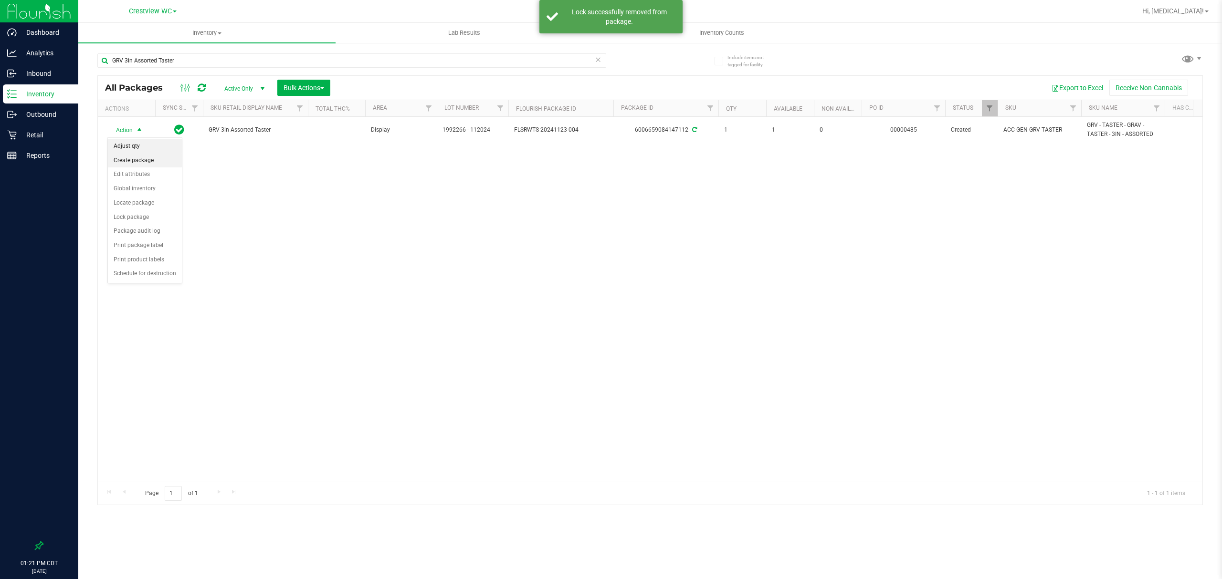
click at [137, 149] on li "Adjust qty" at bounding box center [145, 146] width 74 height 14
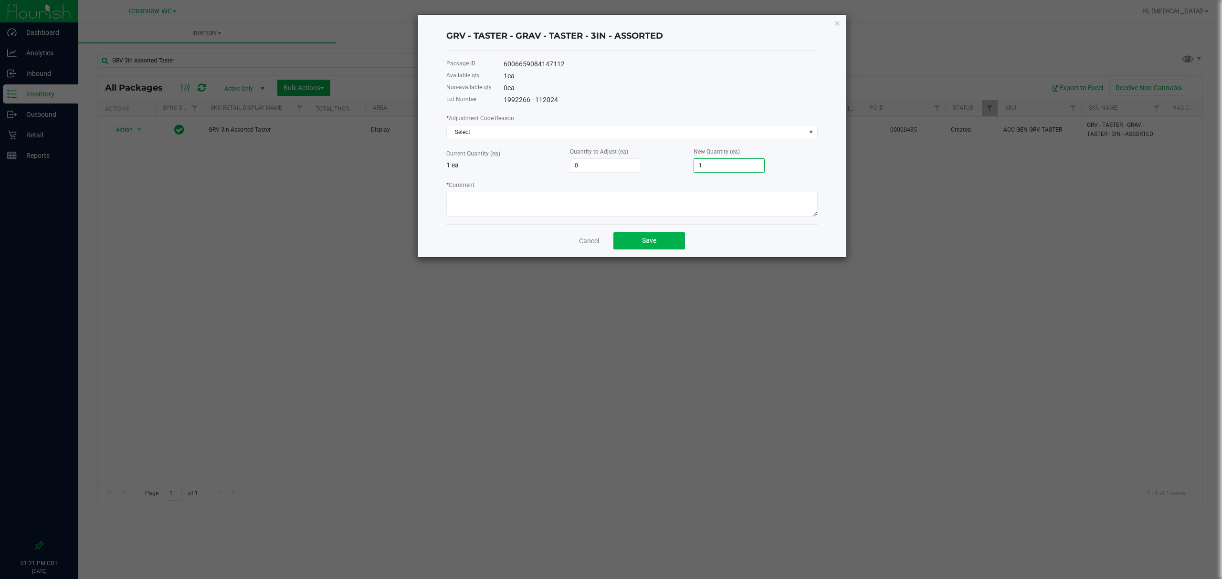
click at [731, 169] on input "1" at bounding box center [729, 165] width 70 height 13
type input "-1"
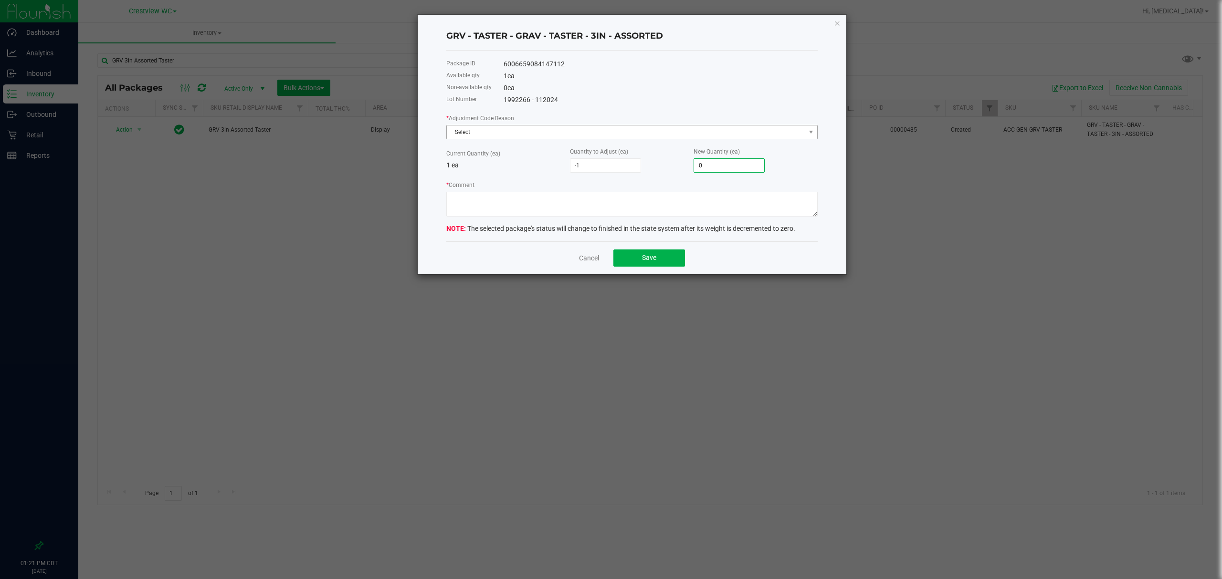
type input "0"
click at [694, 128] on span "Select" at bounding box center [626, 131] width 358 height 13
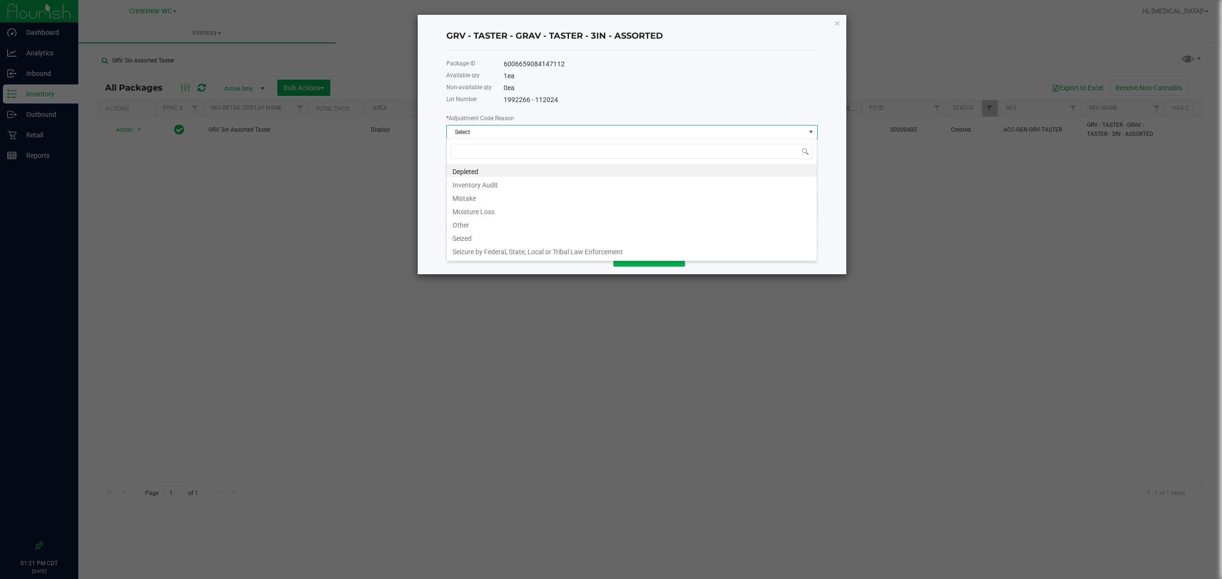
scroll to position [14, 371]
click at [489, 170] on li "Depleted" at bounding box center [632, 170] width 370 height 13
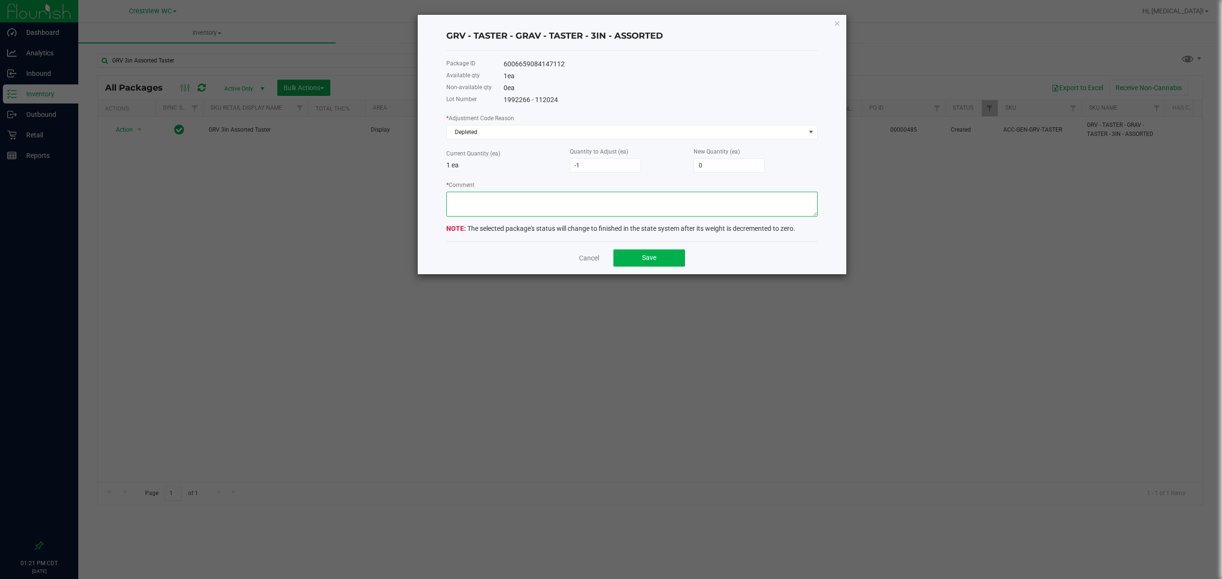
click at [512, 205] on textarea "* Comment" at bounding box center [631, 204] width 371 height 25
paste textarea "GRV 3in Assorted Taster"
type textarea "GRV 3in Assorted Taster"
click at [585, 212] on textarea "* Comment" at bounding box center [631, 204] width 371 height 25
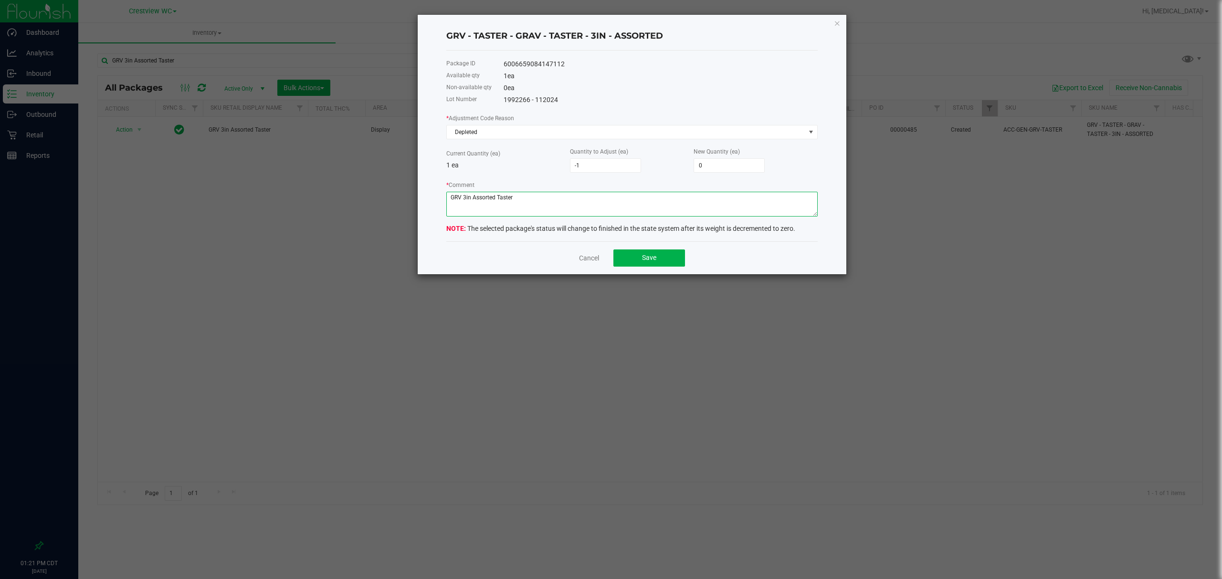
click at [585, 212] on textarea "* Comment" at bounding box center [631, 204] width 371 height 25
type textarea "unable to sell product - no approval"
click at [653, 260] on span "Save" at bounding box center [649, 258] width 14 height 8
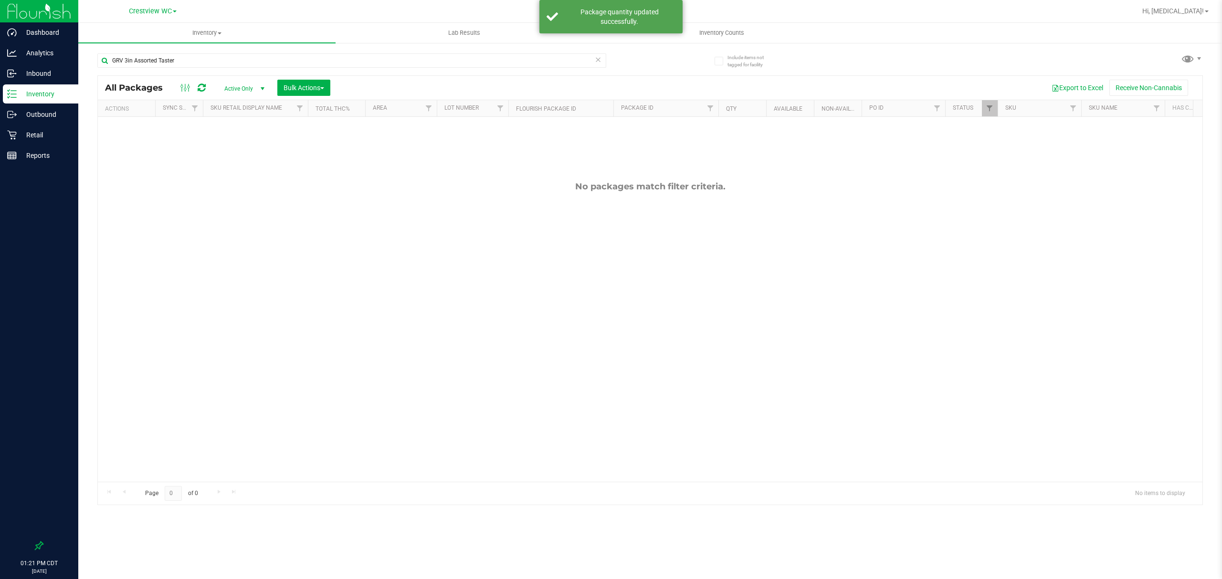
click at [634, 297] on div "No packages match filter criteria." at bounding box center [650, 331] width 1104 height 429
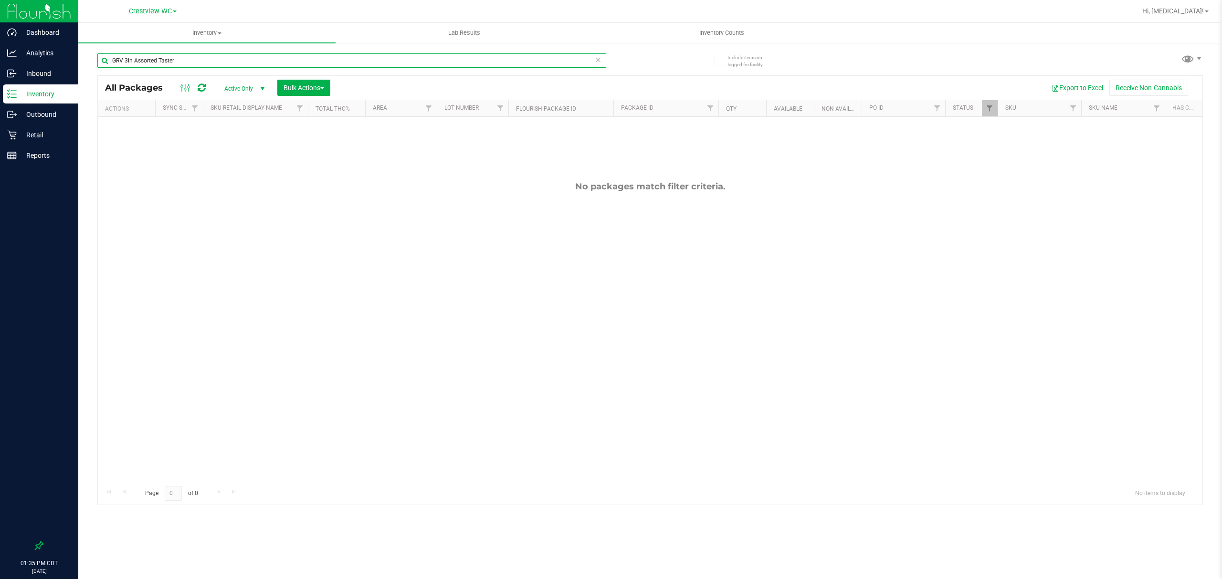
click at [369, 66] on input "GRV 3in Assorted Taster" at bounding box center [351, 60] width 509 height 14
type input "ffp"
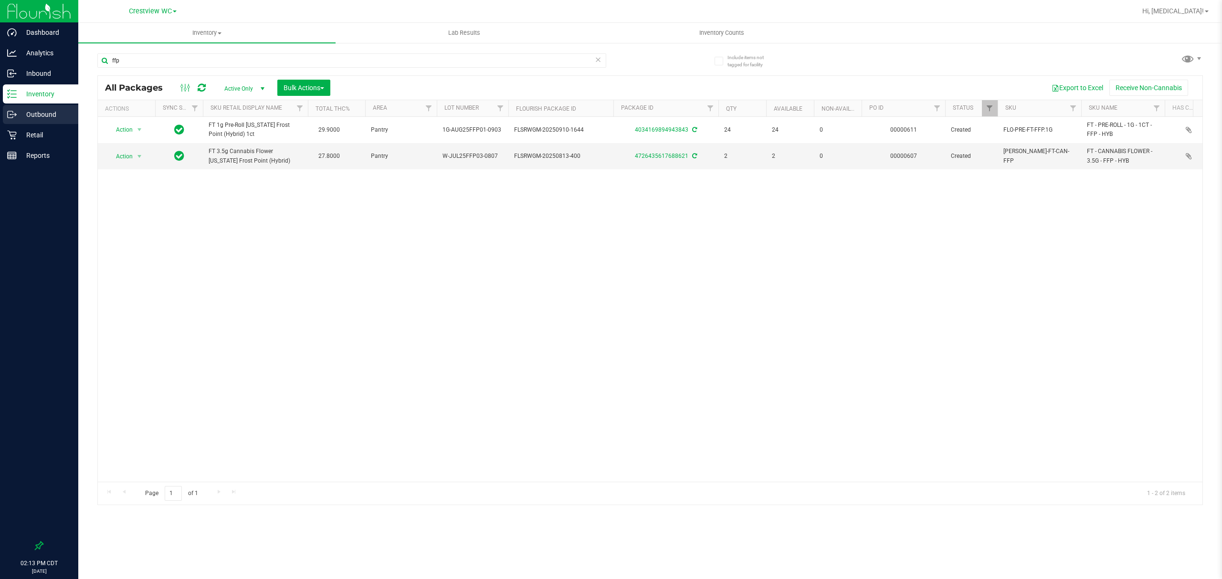
drag, startPoint x: 350, startPoint y: 318, endPoint x: 58, endPoint y: 117, distance: 354.4
click at [331, 306] on div "Action Action Adjust qty Create package Edit attributes Global inventory Locate…" at bounding box center [650, 299] width 1104 height 365
click at [35, 132] on p "Retail" at bounding box center [45, 134] width 57 height 11
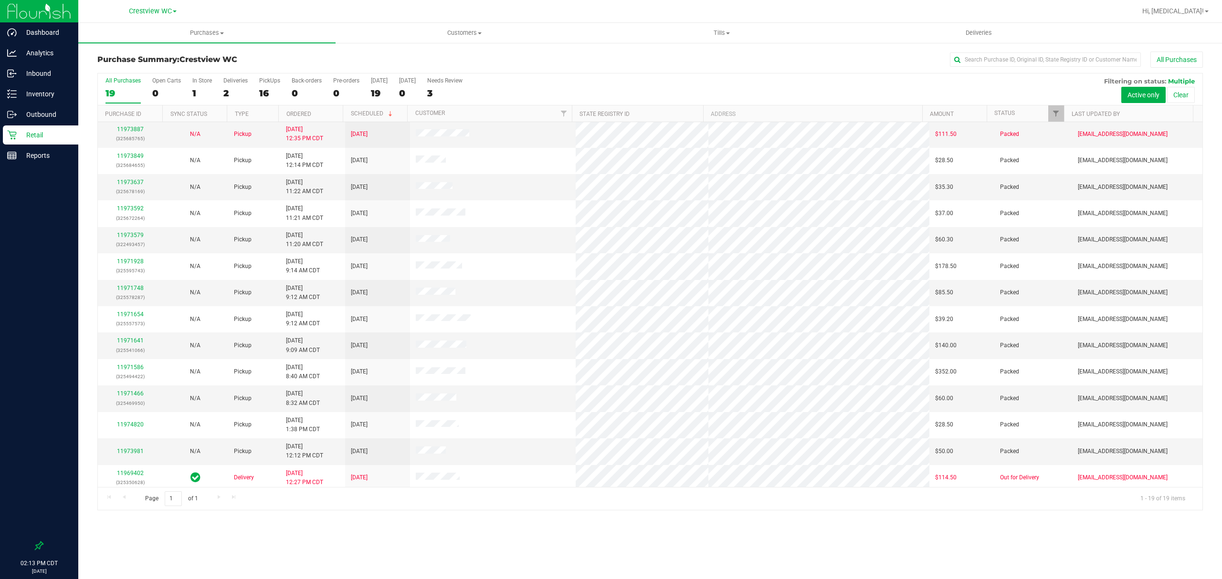
scroll to position [139, 0]
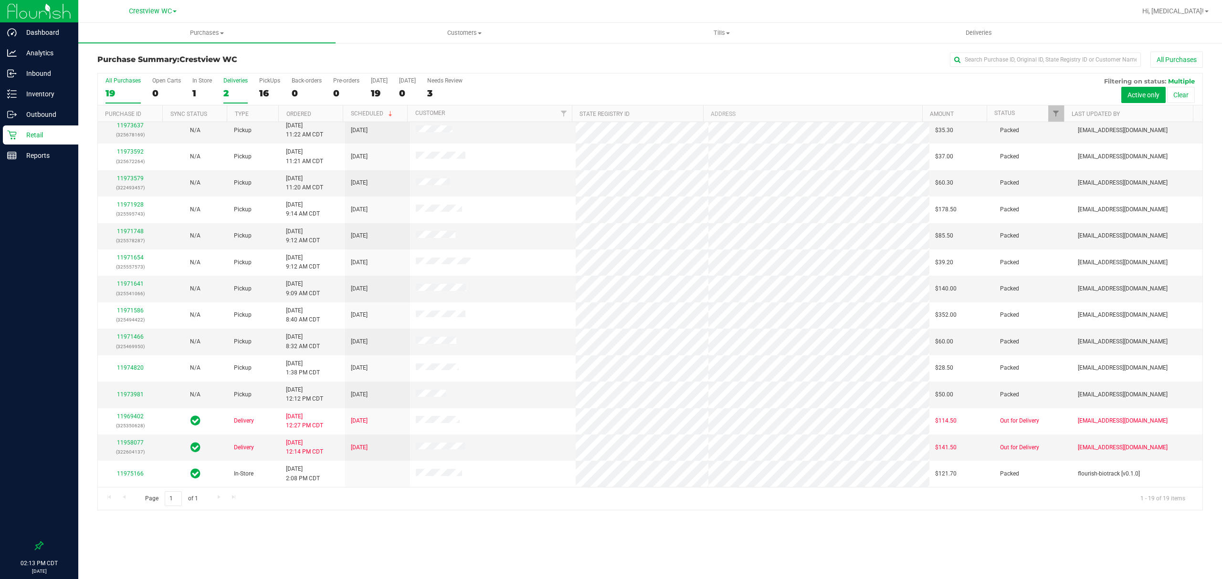
click at [224, 88] on div "2" at bounding box center [235, 93] width 24 height 11
click at [0, 0] on input "Deliveries 2" at bounding box center [0, 0] width 0 height 0
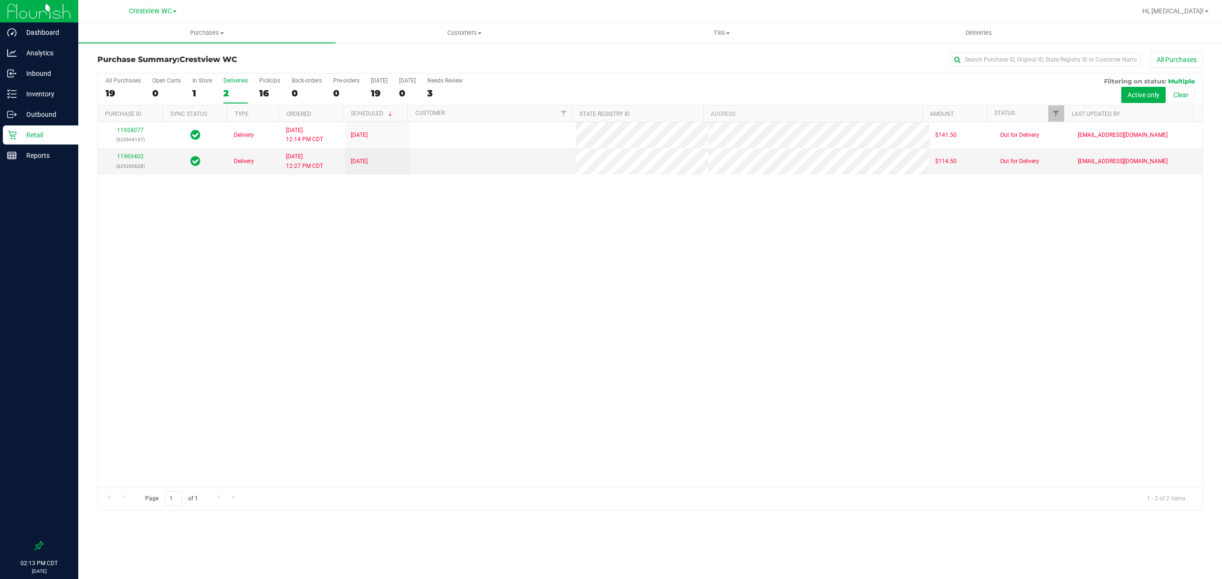
scroll to position [0, 0]
click at [268, 91] on div "16" at bounding box center [269, 93] width 21 height 11
click at [0, 0] on input "PickUps 16" at bounding box center [0, 0] width 0 height 0
